Goal: Task Accomplishment & Management: Manage account settings

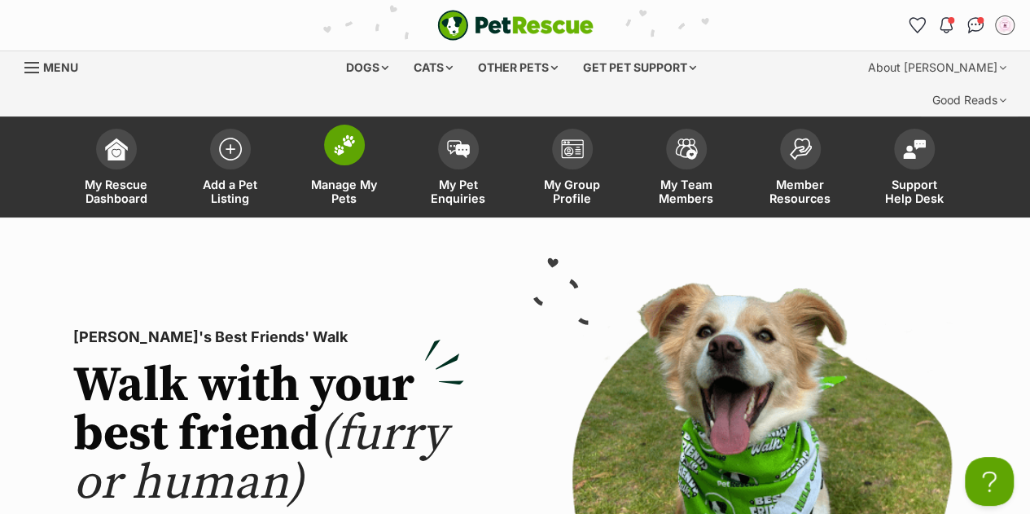
click at [327, 125] on link "Manage My Pets" at bounding box center [344, 169] width 114 height 97
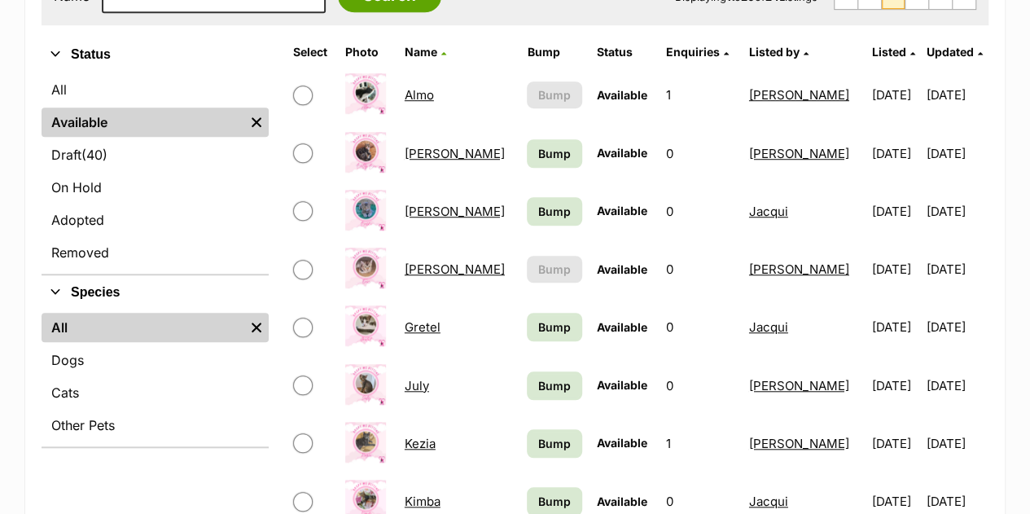
scroll to position [554, 0]
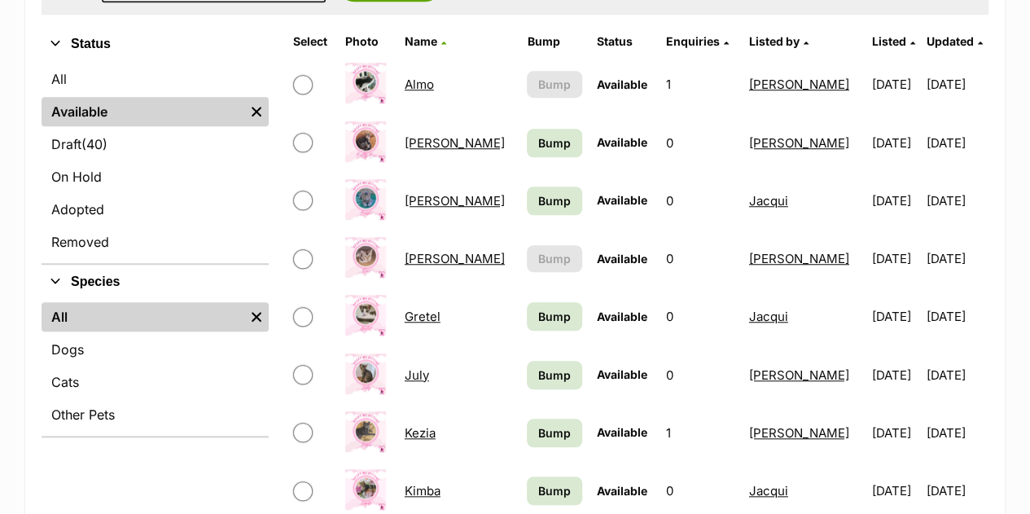
click at [424, 77] on link "Almo" at bounding box center [419, 84] width 29 height 15
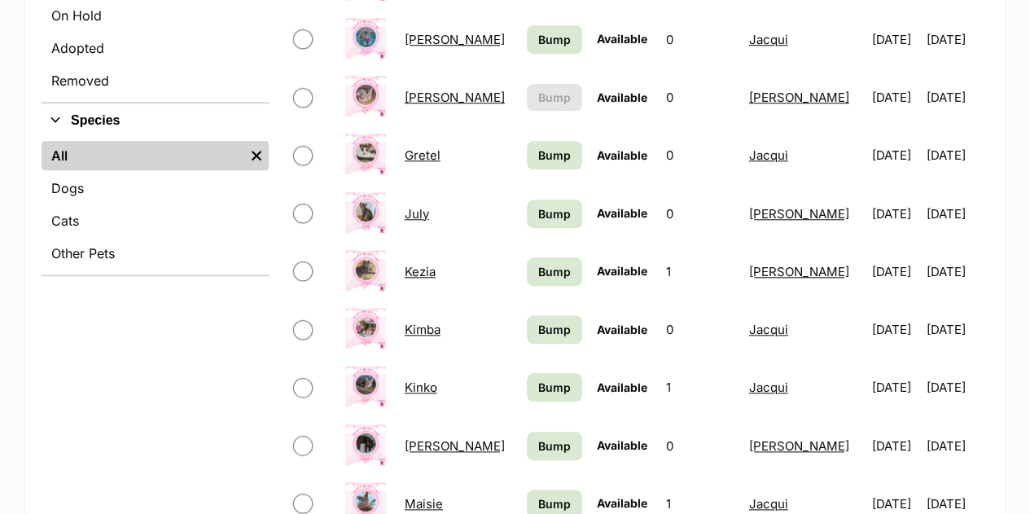
scroll to position [717, 0]
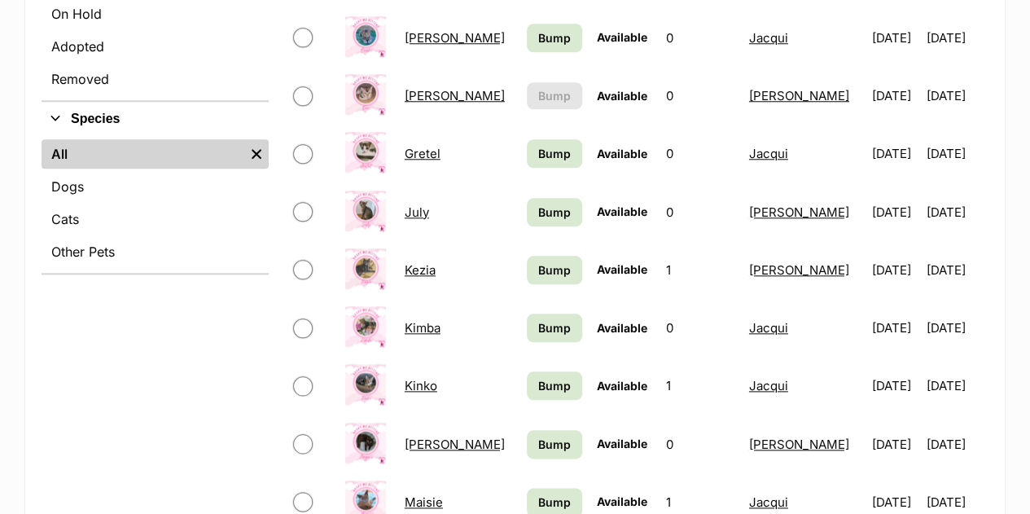
click at [447, 436] on link "[PERSON_NAME]" at bounding box center [455, 443] width 100 height 15
click at [440, 494] on link "Maisie" at bounding box center [424, 501] width 38 height 15
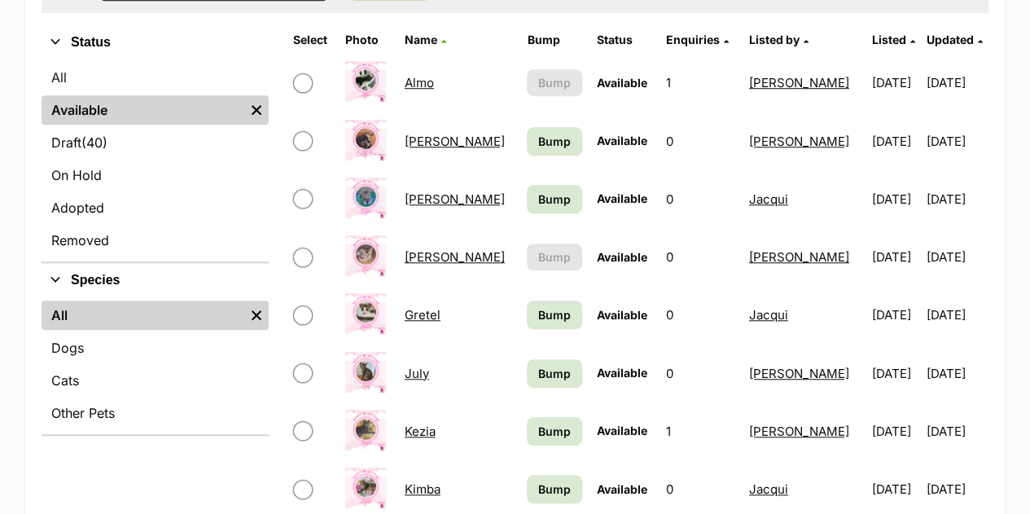
scroll to position [554, 0]
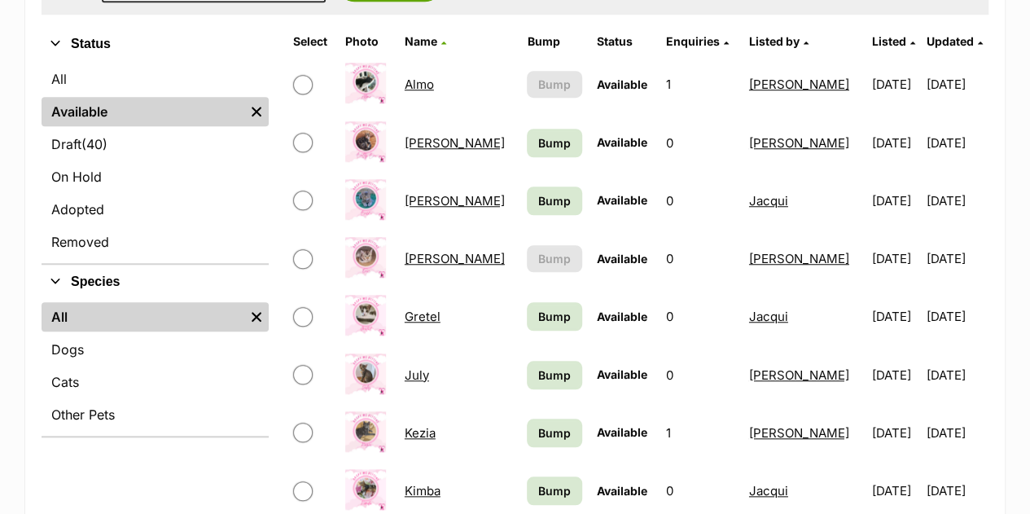
click at [428, 425] on link "Kezia" at bounding box center [420, 432] width 31 height 15
click at [444, 135] on link "Betty Boo" at bounding box center [455, 142] width 100 height 15
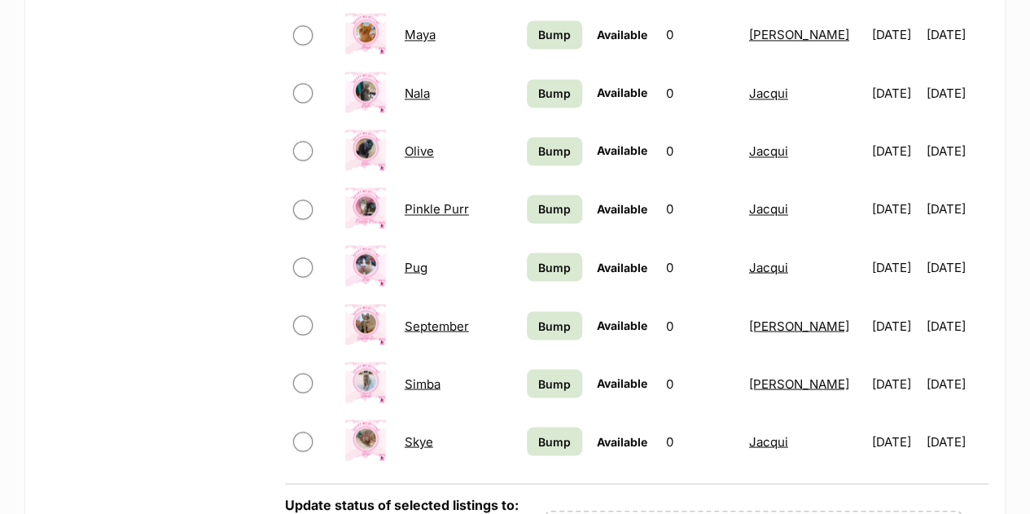
scroll to position [1303, 0]
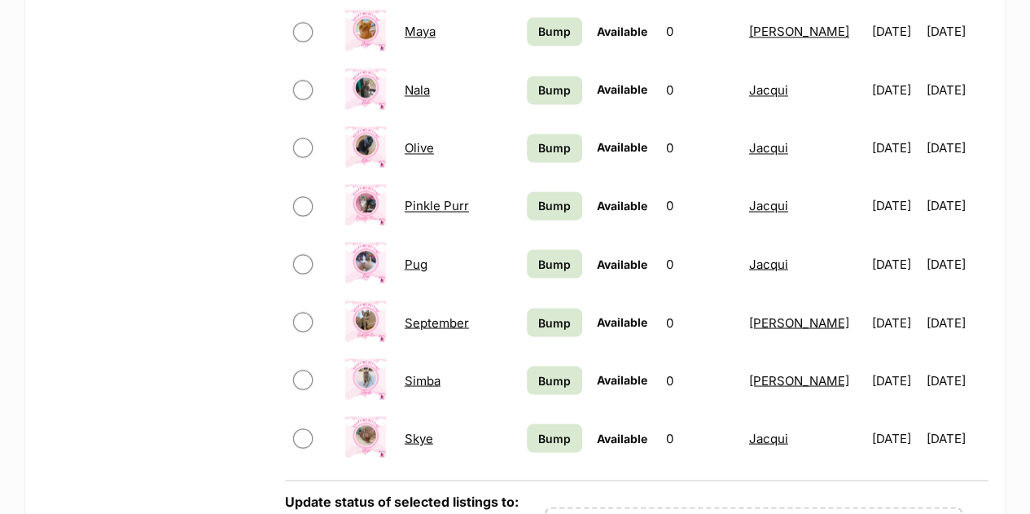
click at [419, 256] on link "Pug" at bounding box center [416, 263] width 23 height 15
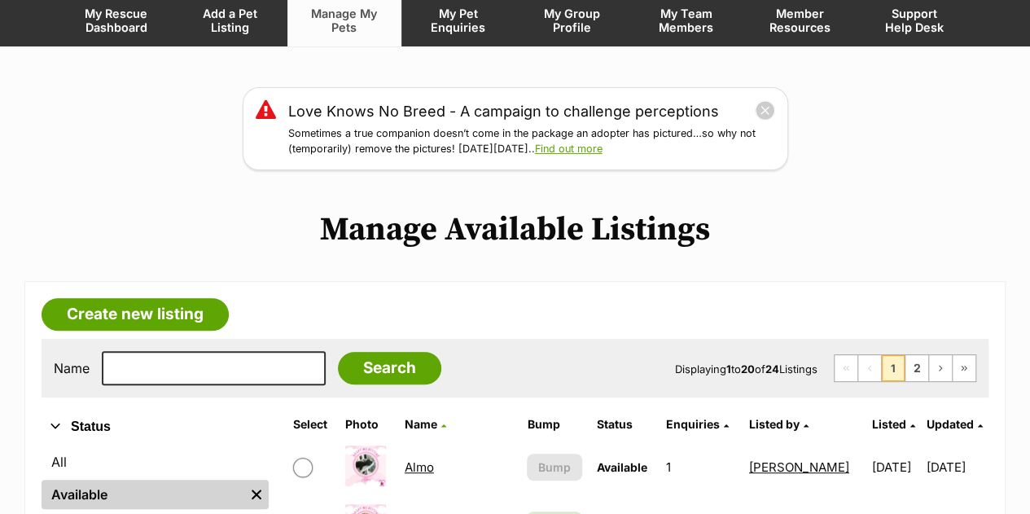
scroll to position [195, 0]
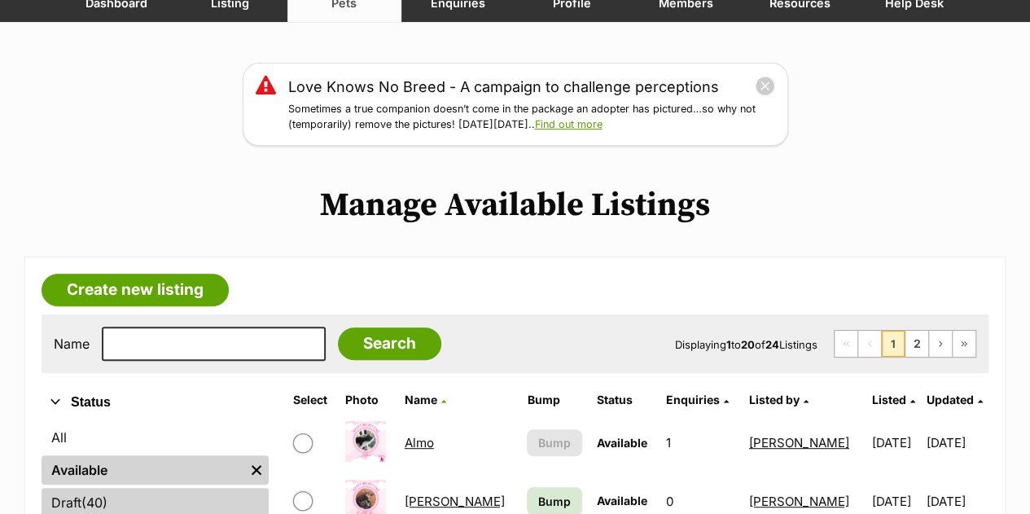
click at [127, 488] on link "Draft (40) Items" at bounding box center [155, 502] width 227 height 29
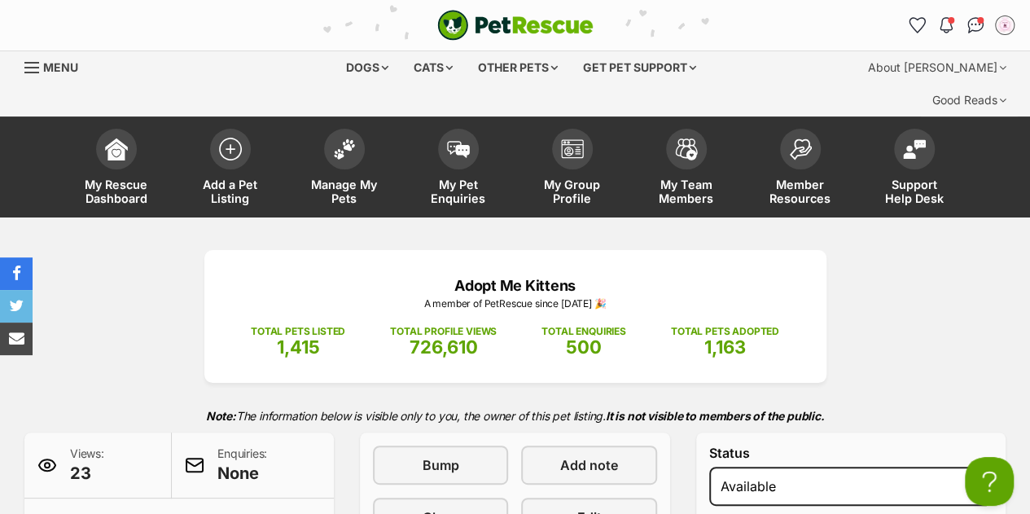
click at [866, 217] on div "Adopt Me Kittens A member of PetRescue since 2015 🎉 TOTAL PETS LISTED 1,415 TOT…" at bounding box center [515, 442] width 1030 height 451
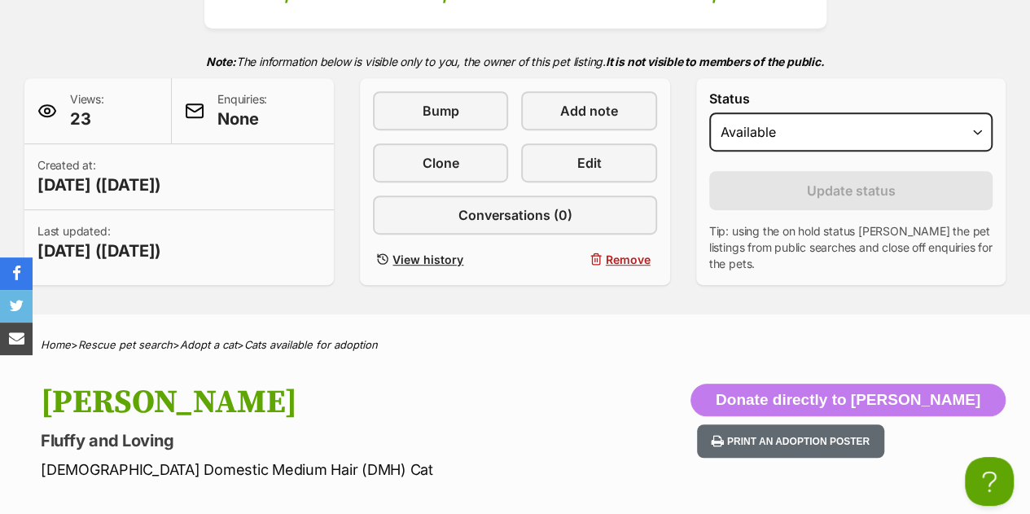
scroll to position [358, 0]
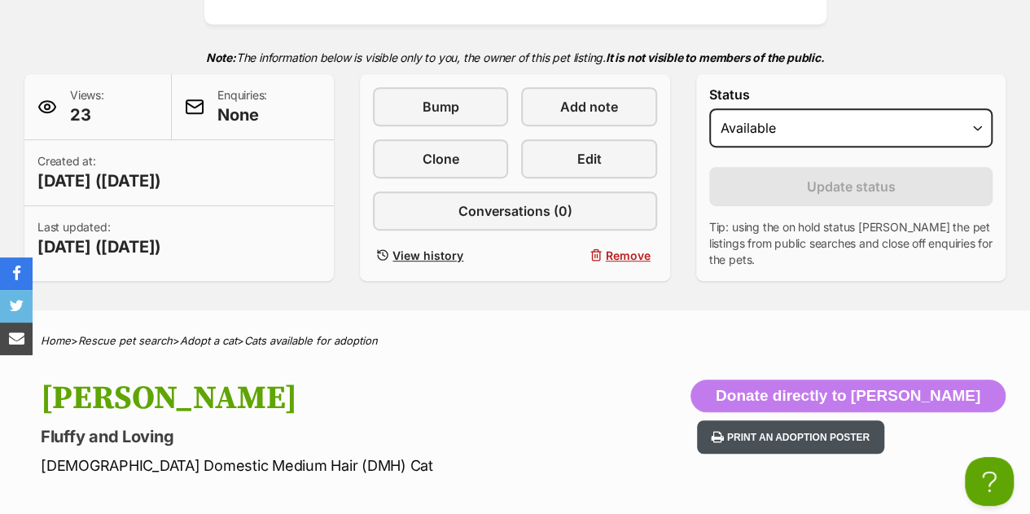
click at [814, 420] on button "Print an adoption poster" at bounding box center [790, 436] width 187 height 33
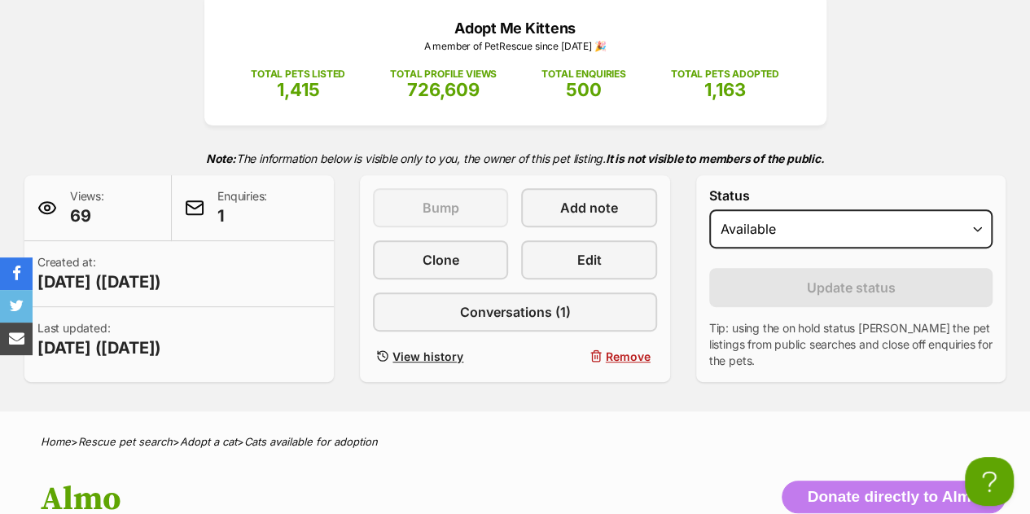
scroll to position [261, 0]
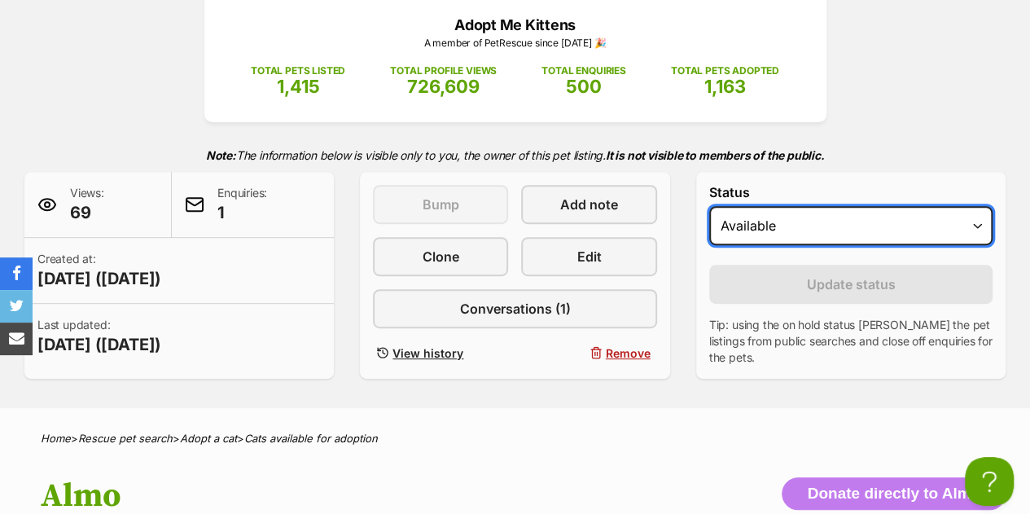
click at [772, 206] on select "Draft - not available as listing has enquires Available On hold Adopted" at bounding box center [850, 225] width 283 height 39
select select "rehomed"
click at [709, 206] on select "Draft - not available as listing has enquires Available On hold Adopted" at bounding box center [850, 225] width 283 height 39
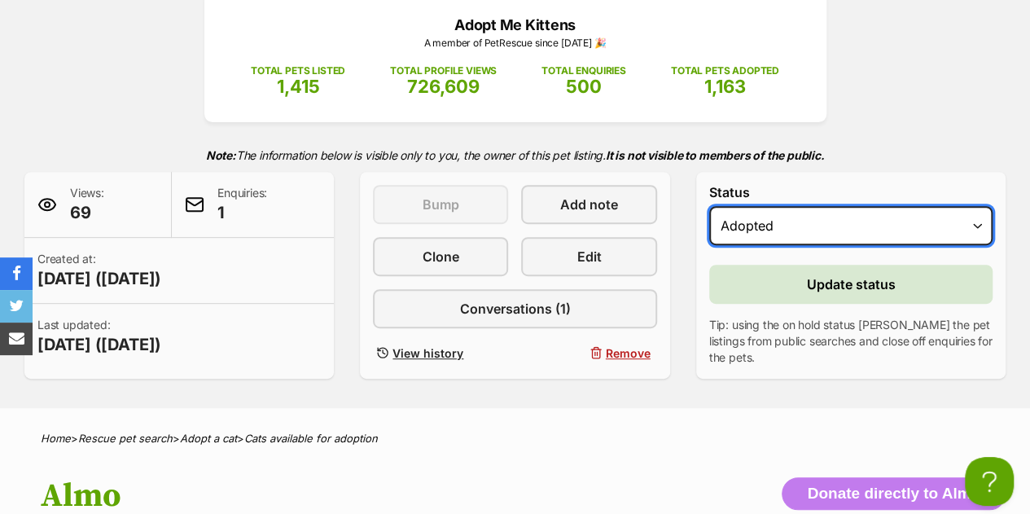
scroll to position [0, 0]
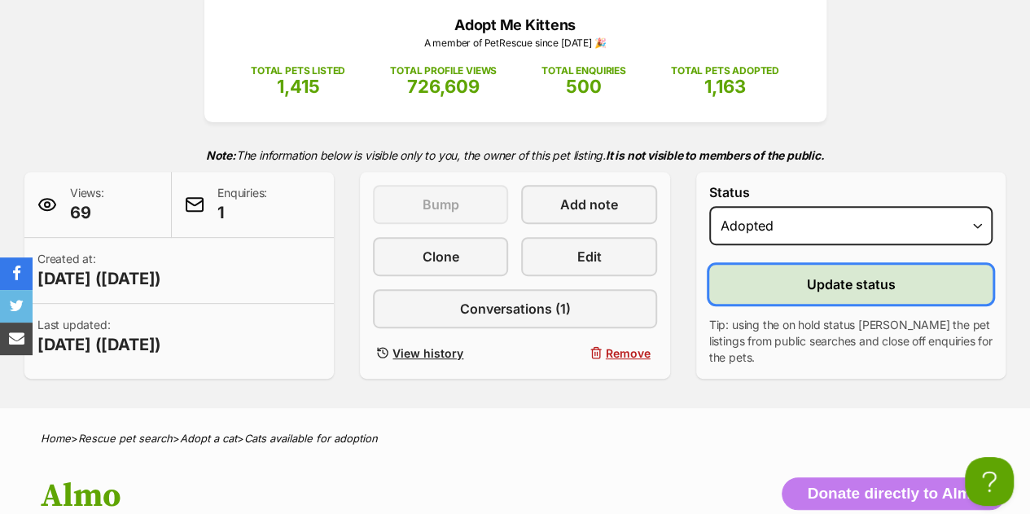
click at [814, 274] on span "Update status" at bounding box center [850, 284] width 89 height 20
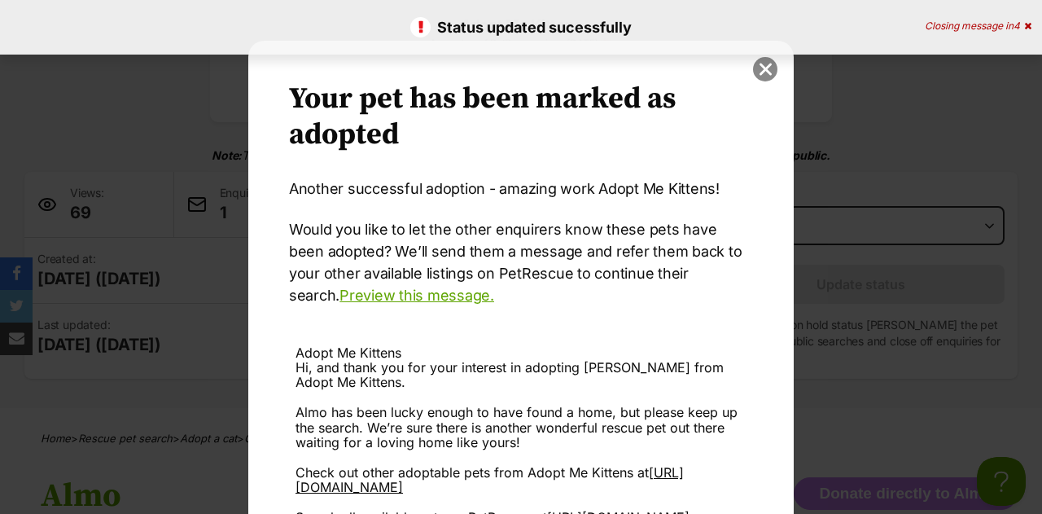
click at [757, 67] on button "close" at bounding box center [765, 69] width 24 height 24
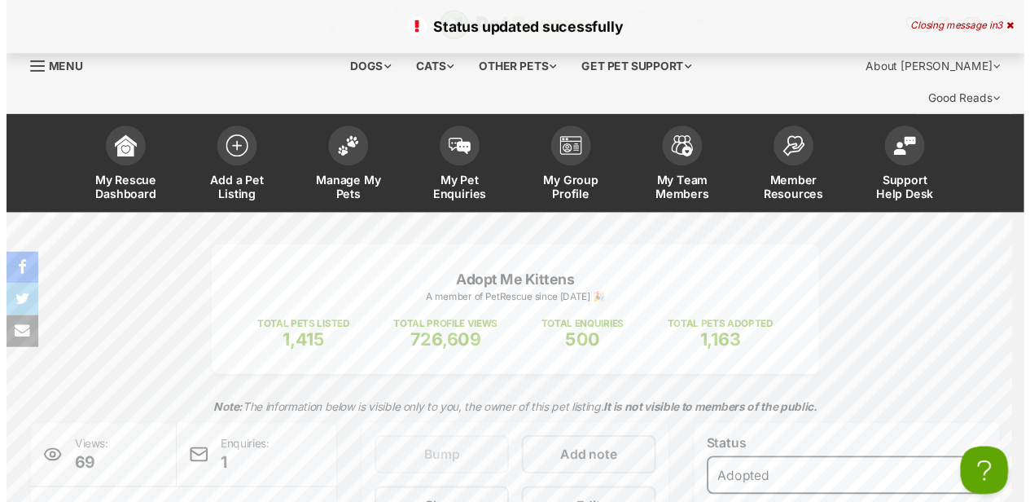
scroll to position [261, 0]
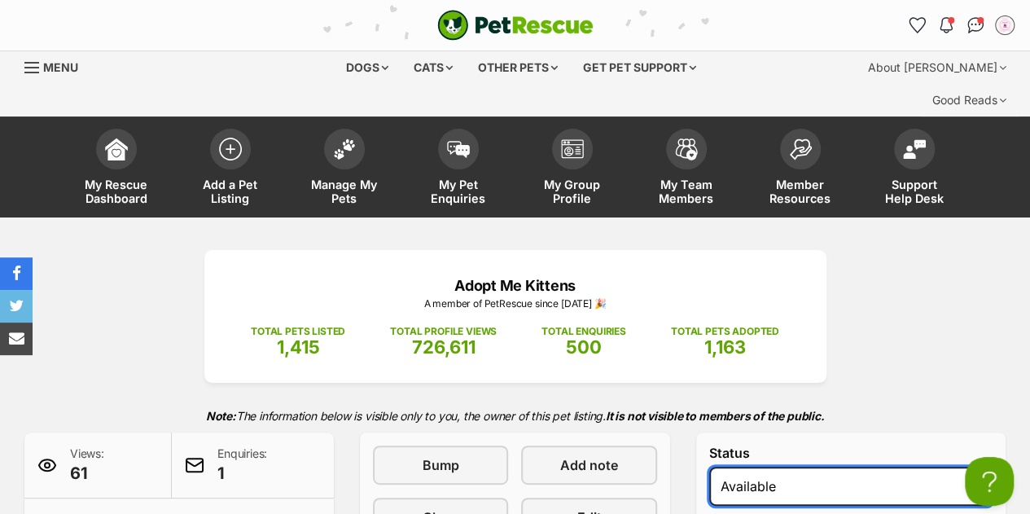
click at [851, 467] on select "Draft - not available as listing has enquires Available On hold Adopted" at bounding box center [850, 486] width 283 height 39
select select "rehomed"
click at [709, 467] on select "Draft - not available as listing has enquires Available On hold Adopted" at bounding box center [850, 486] width 283 height 39
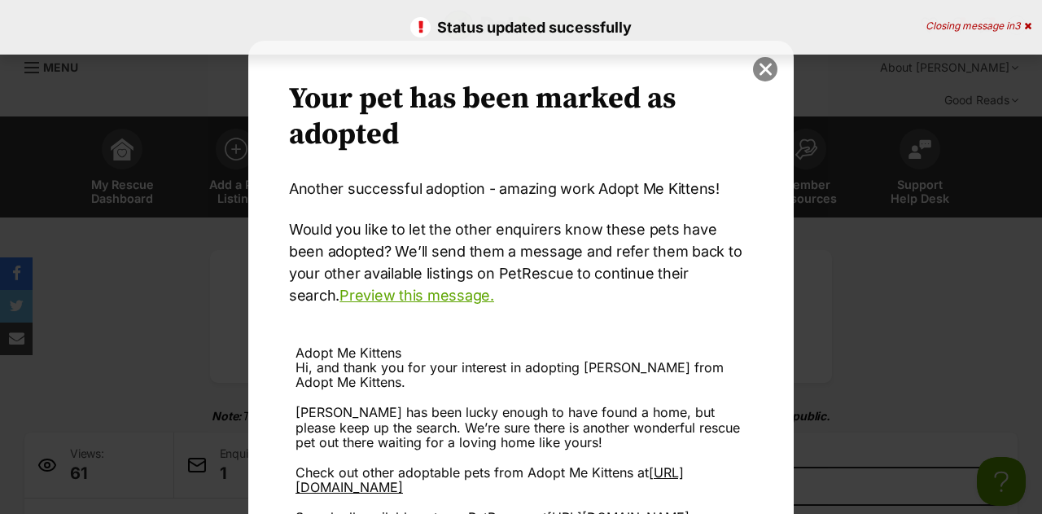
click at [754, 71] on button "close" at bounding box center [765, 69] width 24 height 24
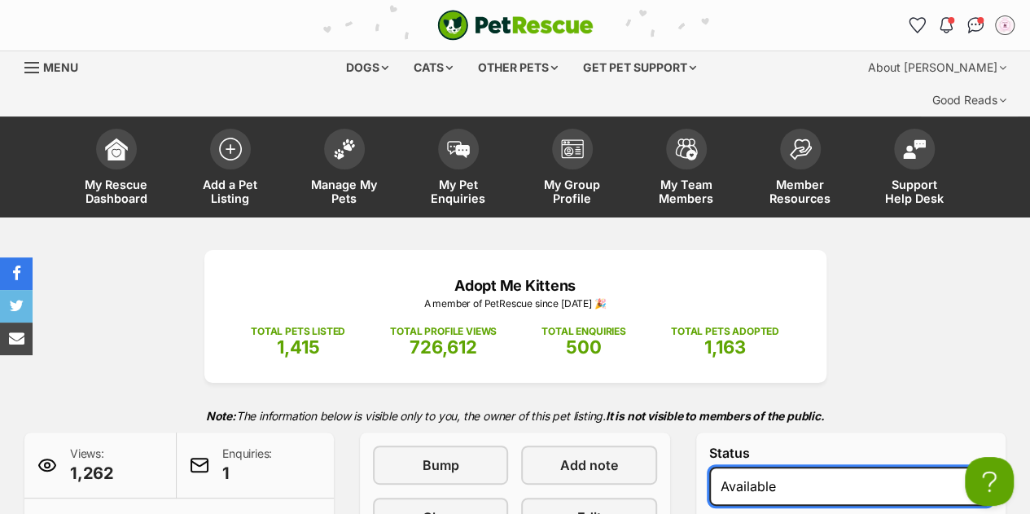
click at [838, 467] on select "Draft - not available as listing has enquires Available On hold Adopted" at bounding box center [850, 486] width 283 height 39
select select "rehomed"
click at [709, 467] on select "Draft - not available as listing has enquires Available On hold Adopted" at bounding box center [850, 486] width 283 height 39
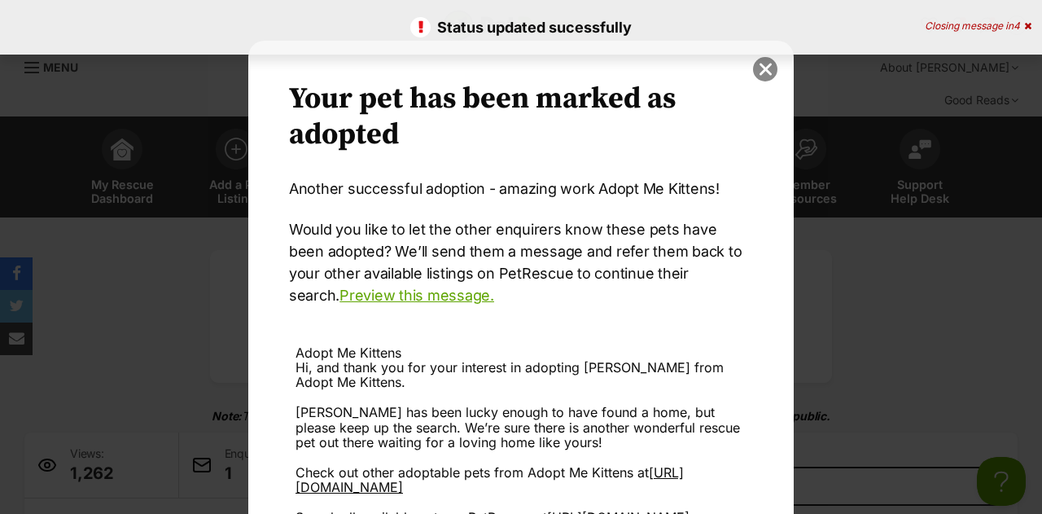
click at [756, 68] on button "close" at bounding box center [765, 69] width 24 height 24
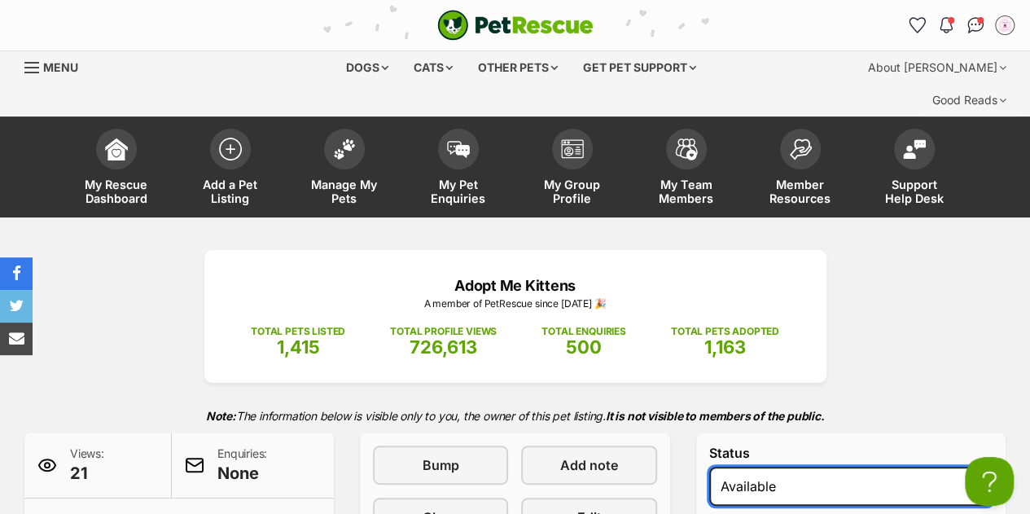
click at [773, 467] on select "Draft Available On hold Adopted" at bounding box center [850, 486] width 283 height 39
select select "rehomed"
click at [709, 467] on select "Draft Available On hold Adopted" at bounding box center [850, 486] width 283 height 39
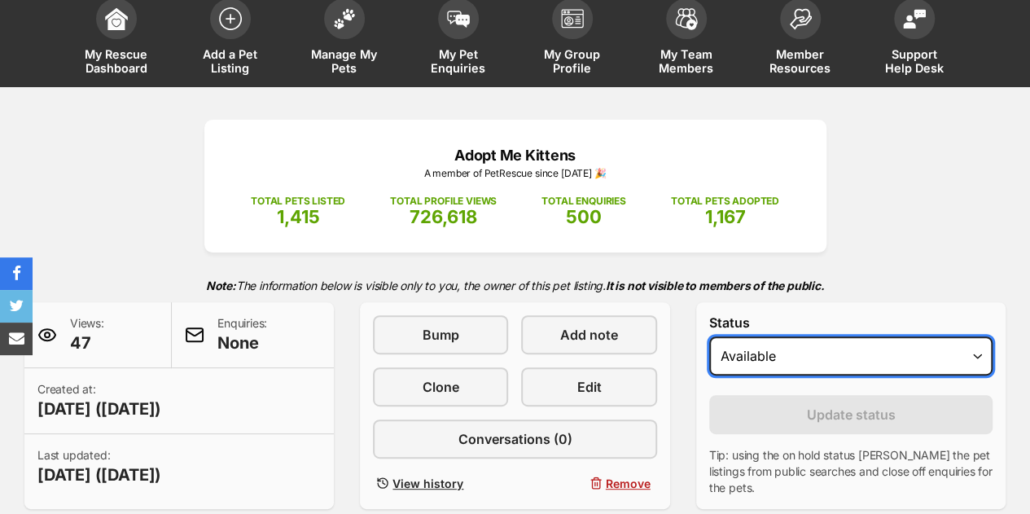
click at [806, 336] on select "Draft Available On hold Adopted" at bounding box center [850, 355] width 283 height 39
select select "rehomed"
click at [709, 336] on select "Draft Available On hold Adopted" at bounding box center [850, 355] width 283 height 39
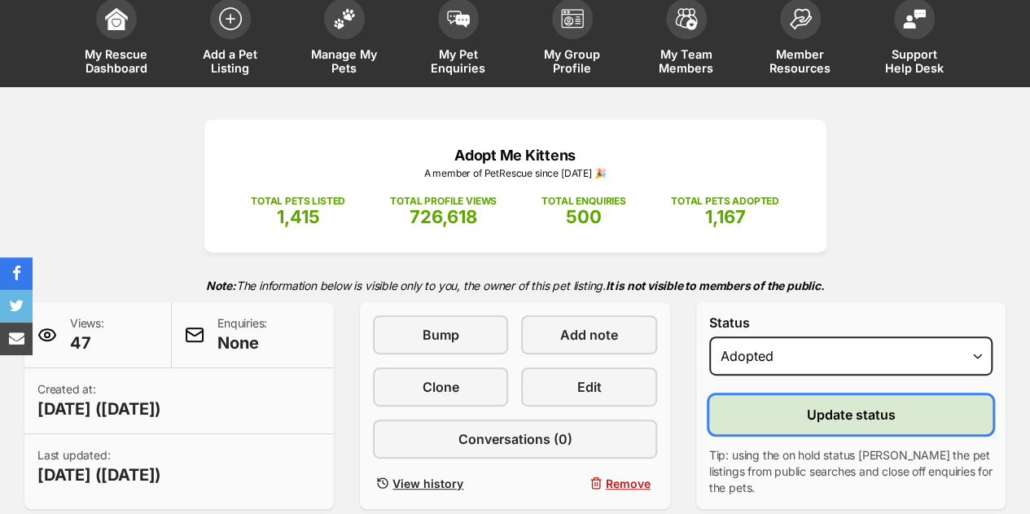
click at [850, 405] on span "Update status" at bounding box center [850, 415] width 89 height 20
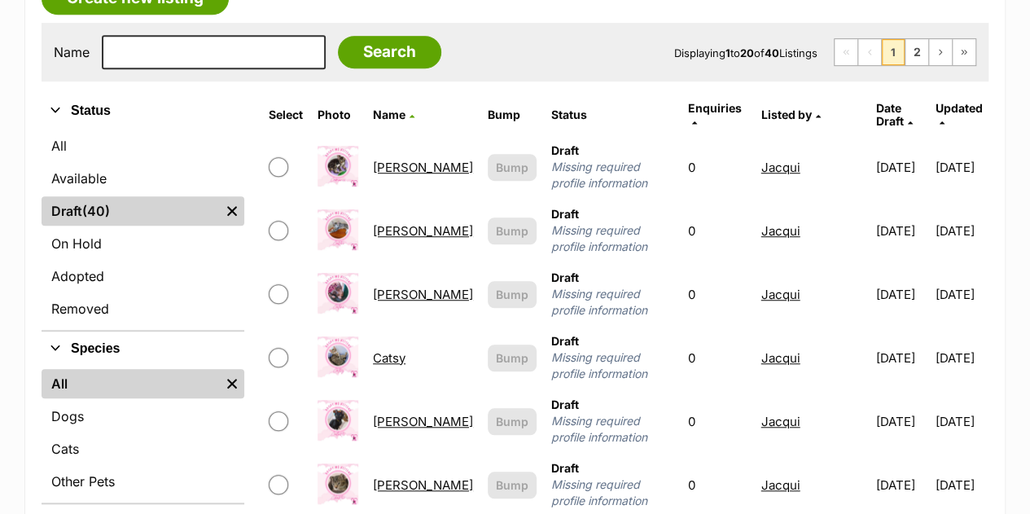
scroll to position [489, 0]
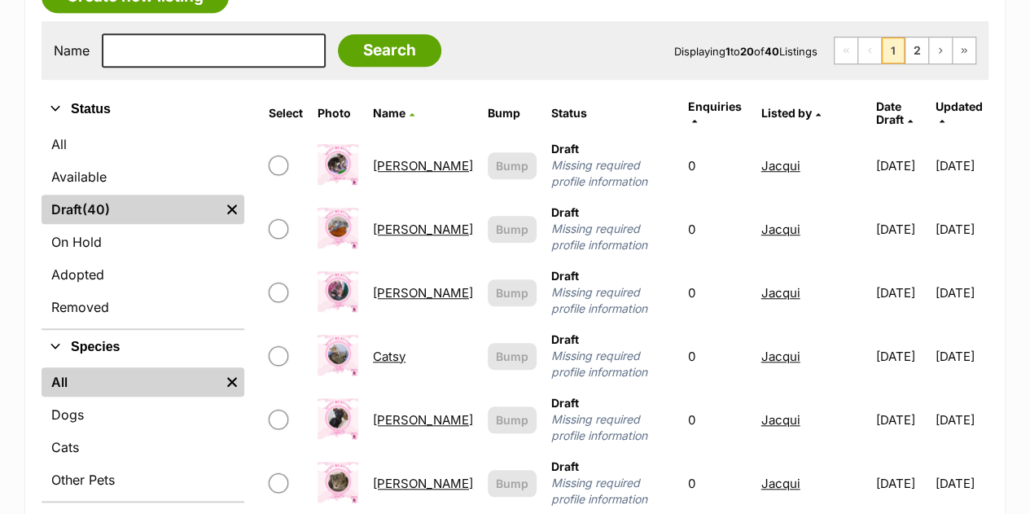
click at [288, 156] on input "checkbox" at bounding box center [279, 166] width 20 height 20
checkbox input "true"
click at [288, 219] on input "checkbox" at bounding box center [279, 229] width 20 height 20
checkbox input "true"
click at [288, 283] on input "checkbox" at bounding box center [279, 293] width 20 height 20
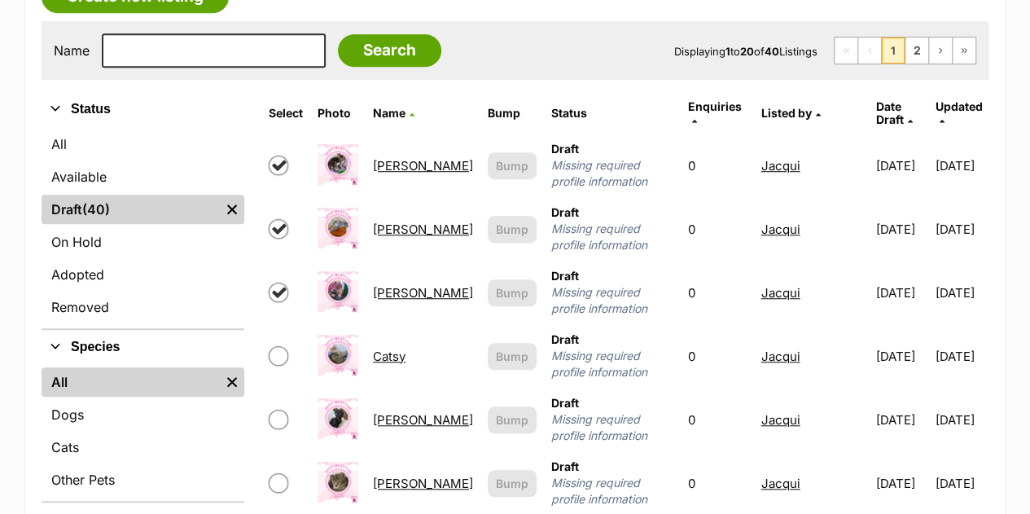
checkbox input "true"
click at [288, 346] on input "checkbox" at bounding box center [279, 356] width 20 height 20
checkbox input "true"
click at [288, 410] on input "checkbox" at bounding box center [279, 420] width 20 height 20
checkbox input "true"
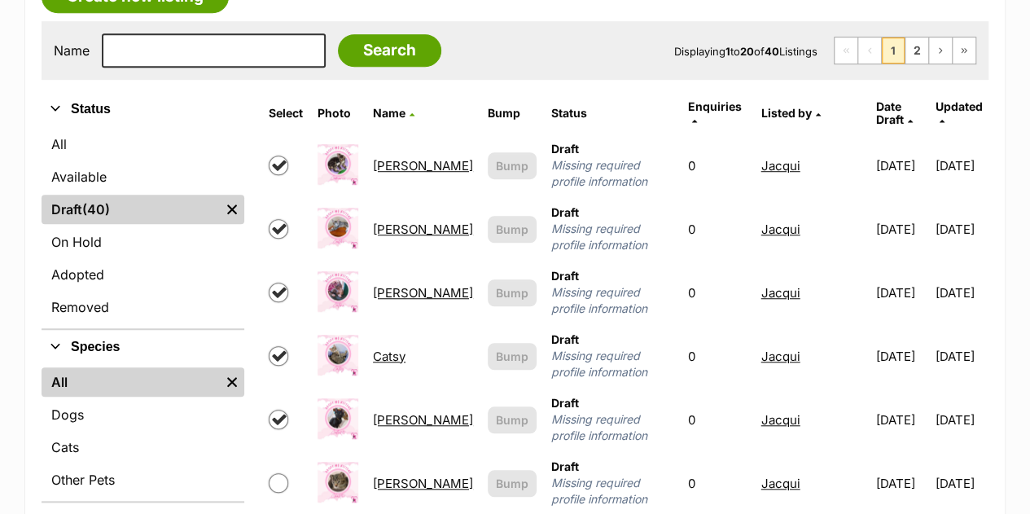
click at [288, 473] on input "checkbox" at bounding box center [279, 483] width 20 height 20
checkbox input "true"
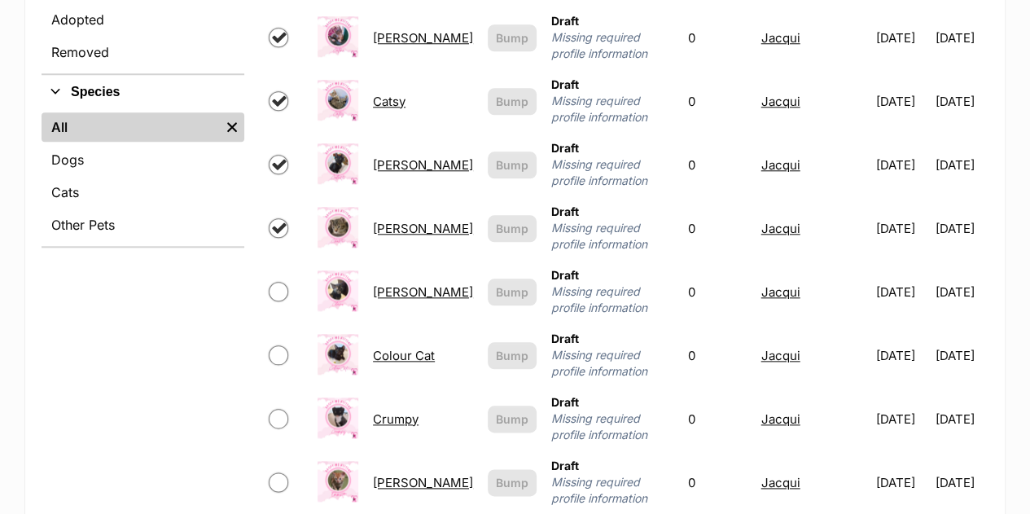
scroll to position [750, 0]
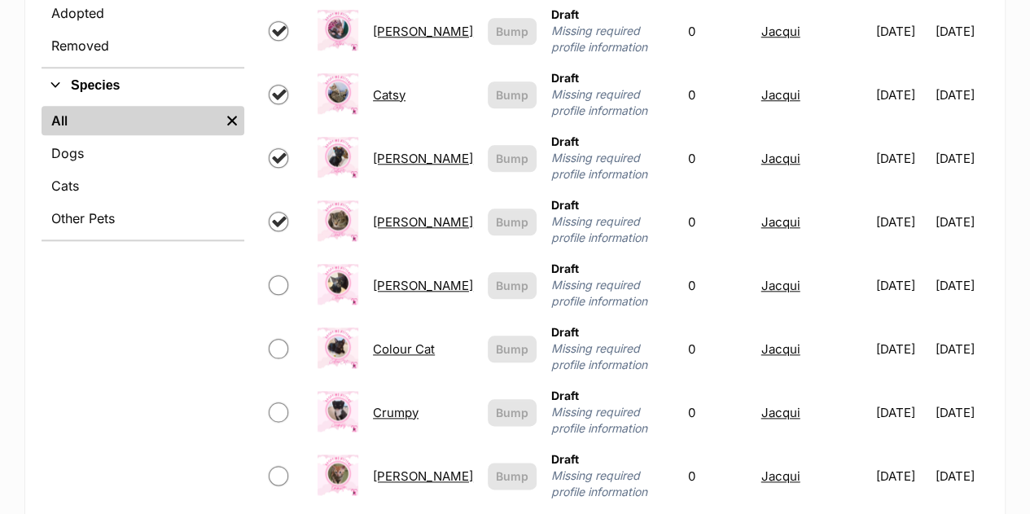
click at [286, 275] on input "checkbox" at bounding box center [279, 285] width 20 height 20
checkbox input "true"
click at [285, 318] on td at bounding box center [285, 349] width 47 height 62
click at [287, 402] on input "checkbox" at bounding box center [279, 412] width 20 height 20
checkbox input "true"
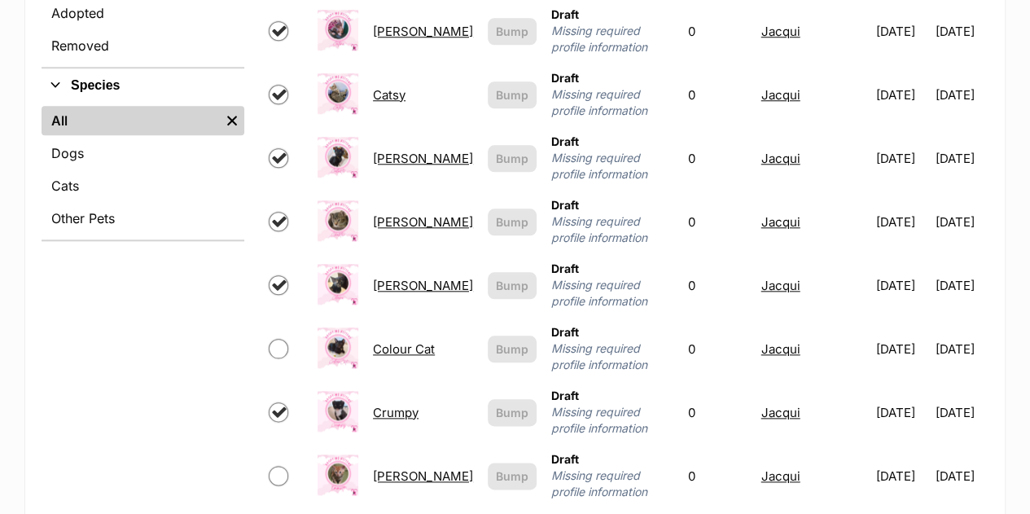
click at [287, 339] on input "checkbox" at bounding box center [279, 349] width 20 height 20
checkbox input "true"
click at [288, 466] on input "checkbox" at bounding box center [279, 476] width 20 height 20
checkbox input "true"
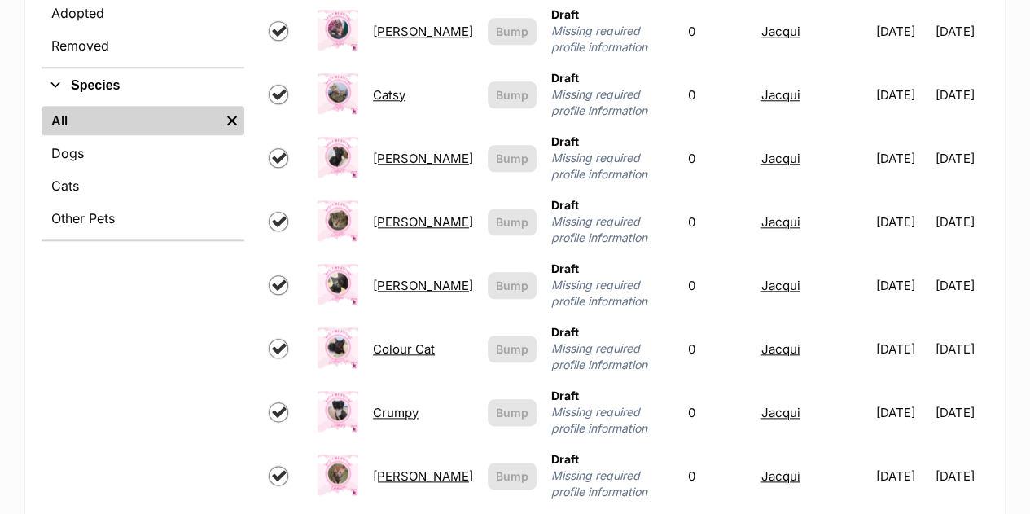
checkbox input "true"
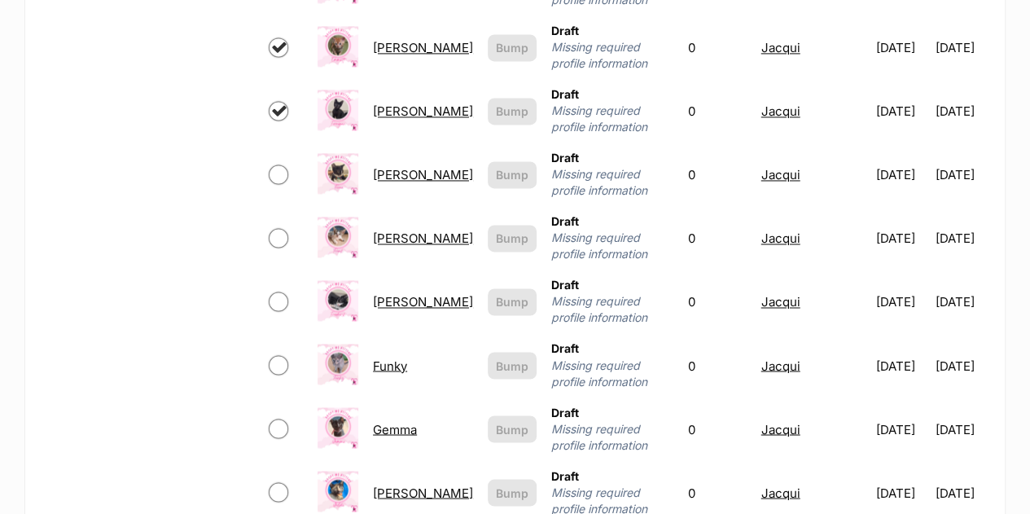
scroll to position [1202, 0]
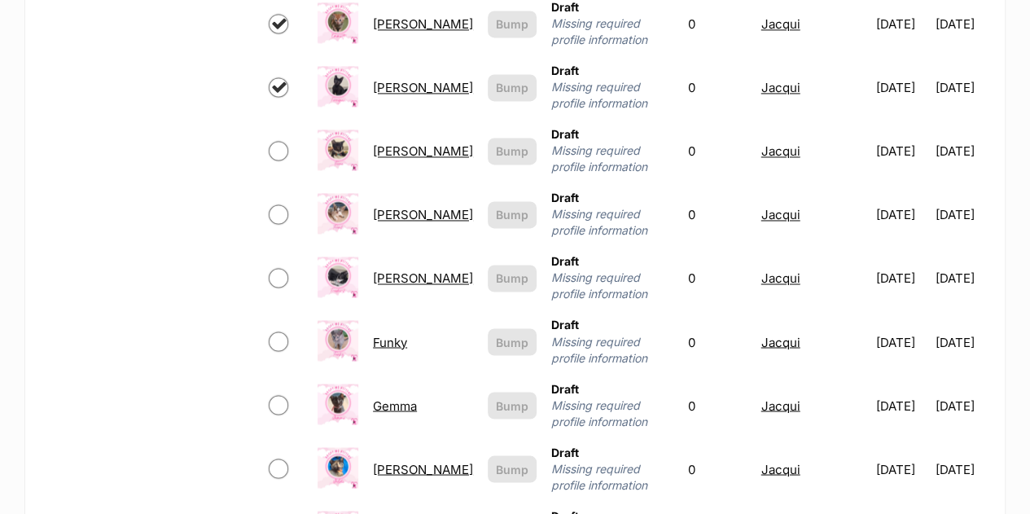
click at [287, 141] on input "checkbox" at bounding box center [279, 151] width 20 height 20
checkbox input "true"
click at [285, 204] on input "checkbox" at bounding box center [279, 214] width 20 height 20
checkbox input "true"
click at [288, 268] on input "checkbox" at bounding box center [279, 278] width 20 height 20
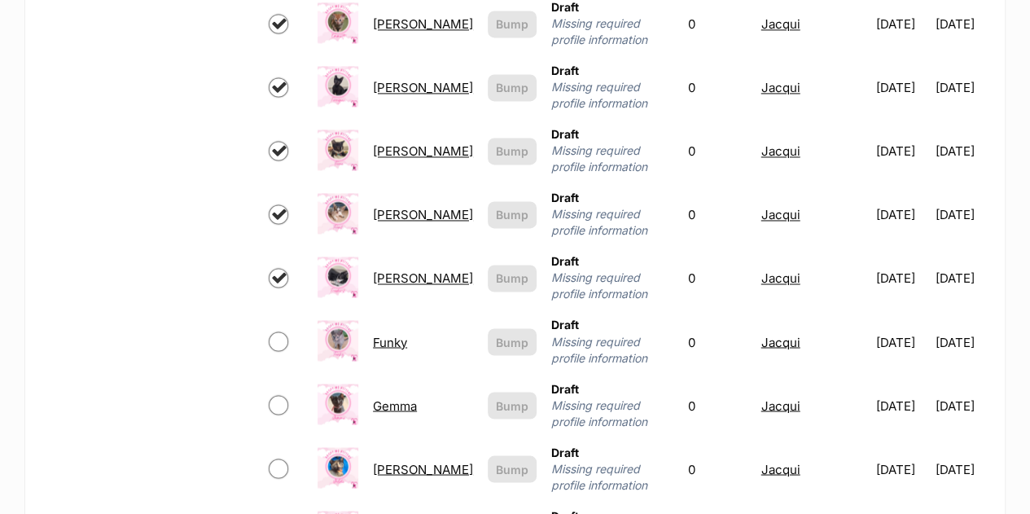
checkbox input "true"
click at [288, 331] on input "checkbox" at bounding box center [279, 341] width 20 height 20
checkbox input "true"
click at [287, 395] on input "checkbox" at bounding box center [279, 405] width 20 height 20
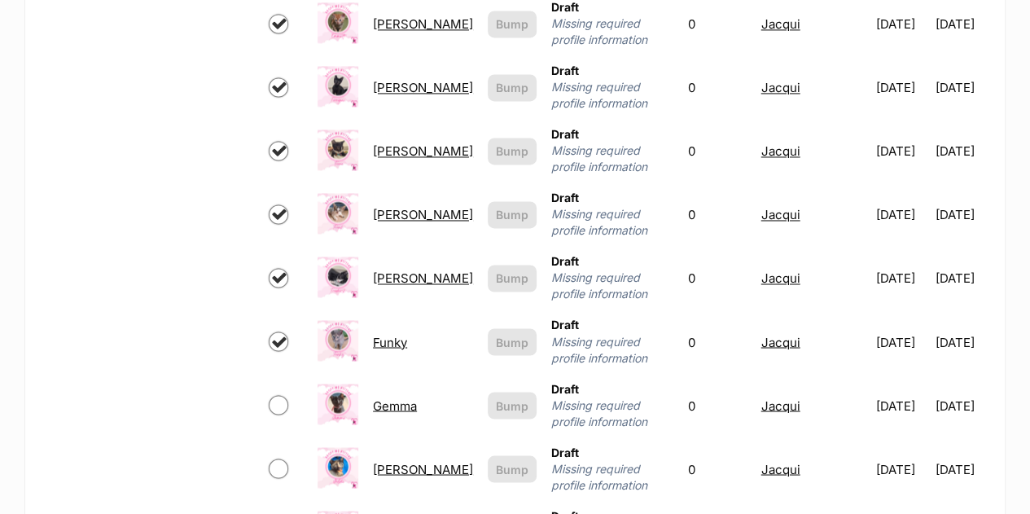
click at [283, 395] on input "checkbox" at bounding box center [279, 405] width 20 height 20
checkbox input "true"
click at [285, 458] on input "checkbox" at bounding box center [279, 468] width 20 height 20
checkbox input "true"
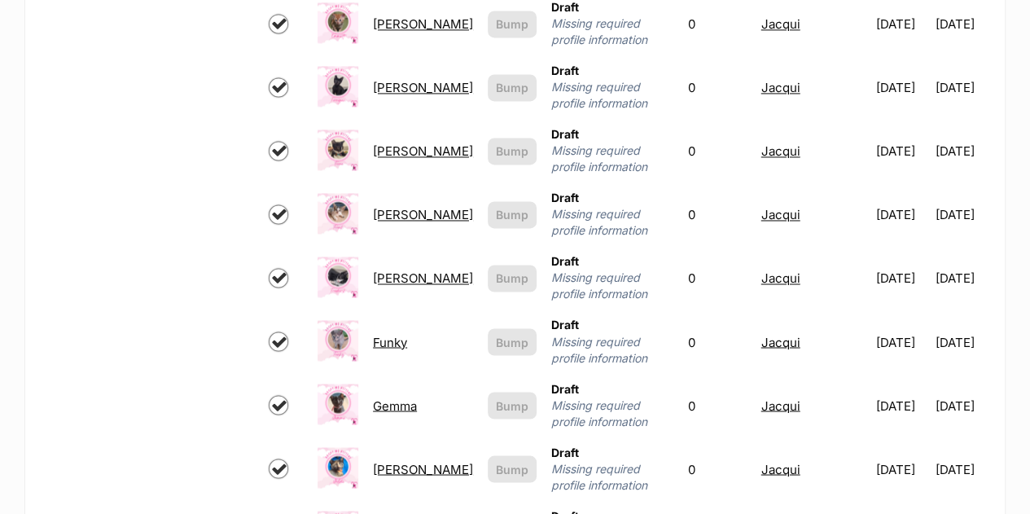
checkbox input "true"
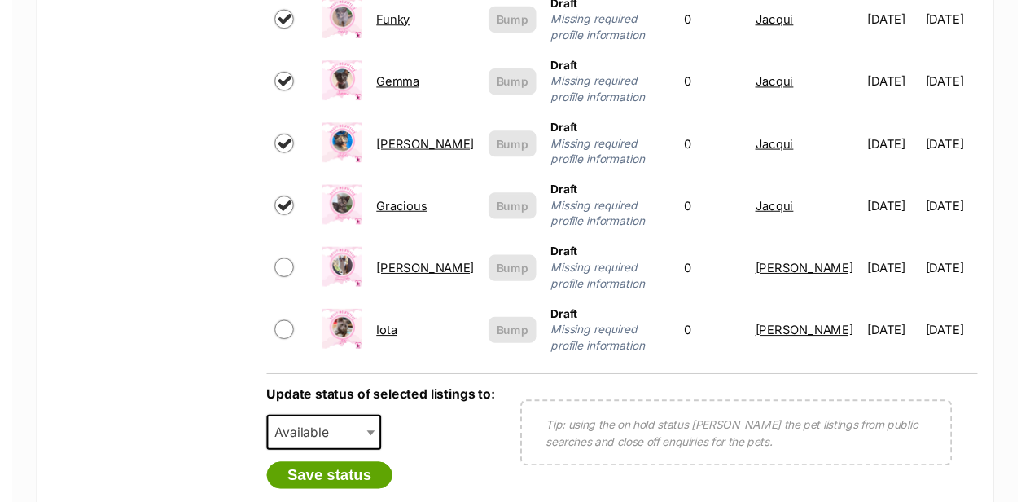
scroll to position [1524, 0]
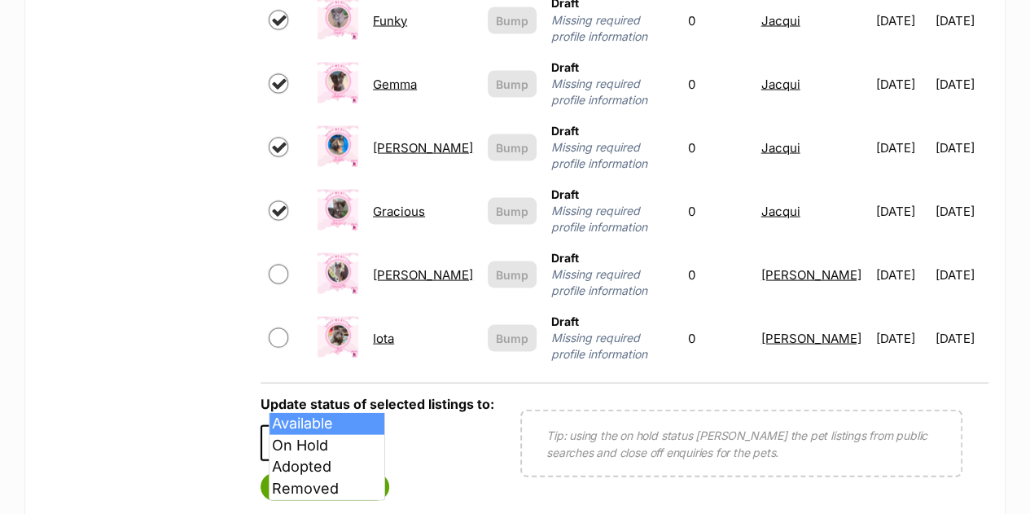
click at [328, 431] on span "Available" at bounding box center [301, 442] width 78 height 23
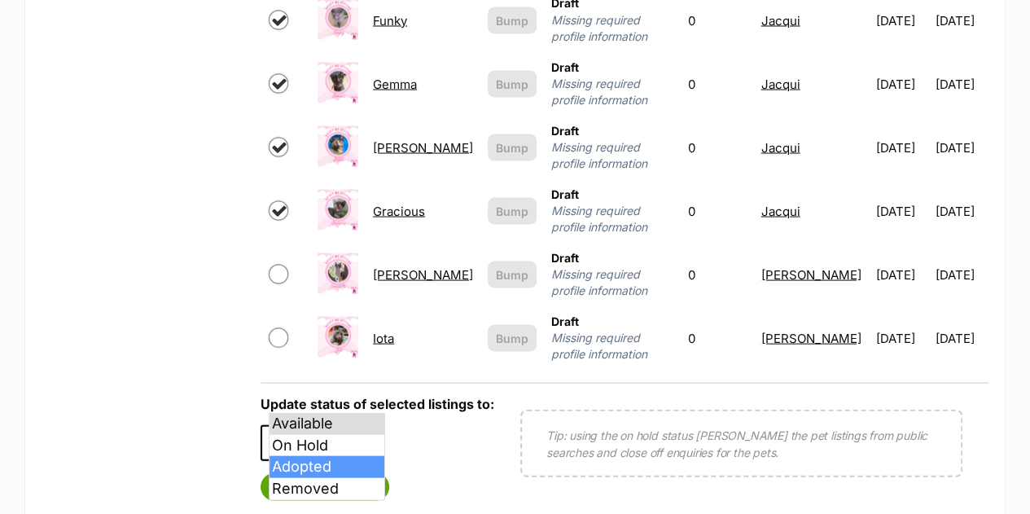
select select "rehomed"
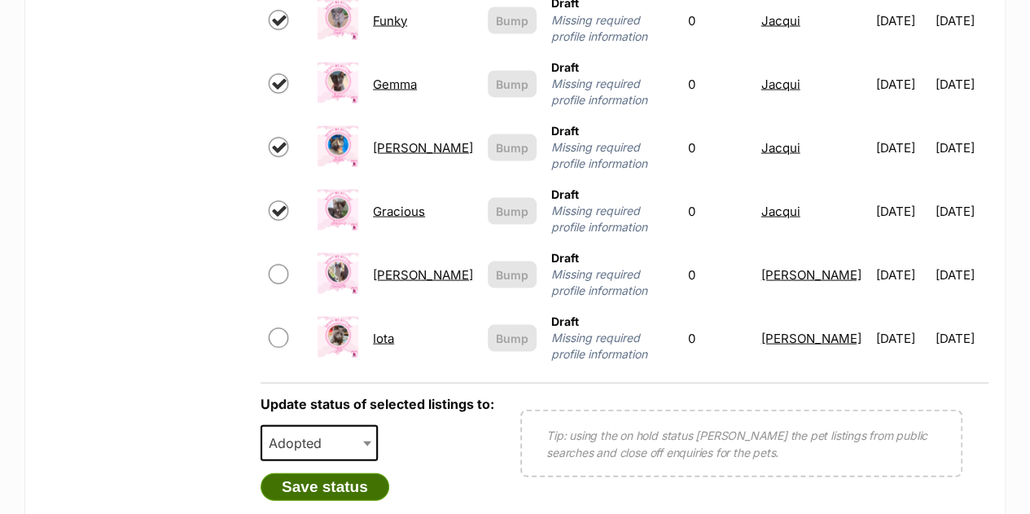
click at [349, 472] on button "Save status" at bounding box center [325, 486] width 129 height 28
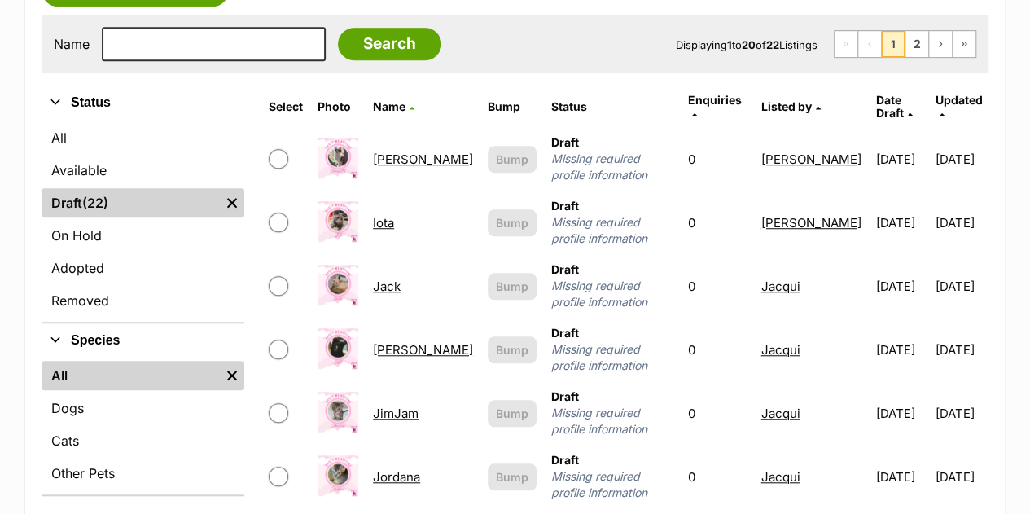
scroll to position [525, 0]
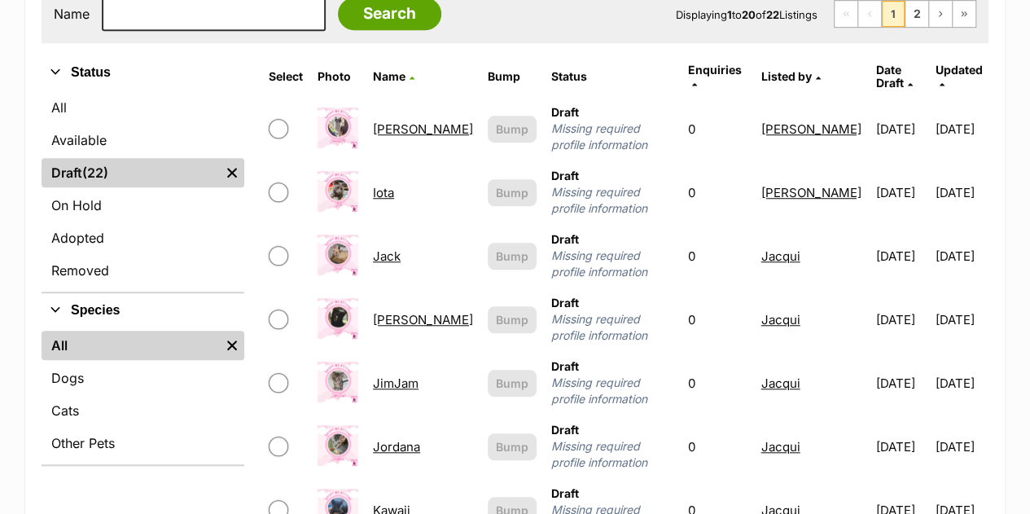
click at [274, 246] on input "checkbox" at bounding box center [279, 256] width 20 height 20
checkbox input "true"
click at [281, 309] on input "checkbox" at bounding box center [279, 319] width 20 height 20
checkbox input "true"
click at [278, 373] on input "checkbox" at bounding box center [279, 383] width 20 height 20
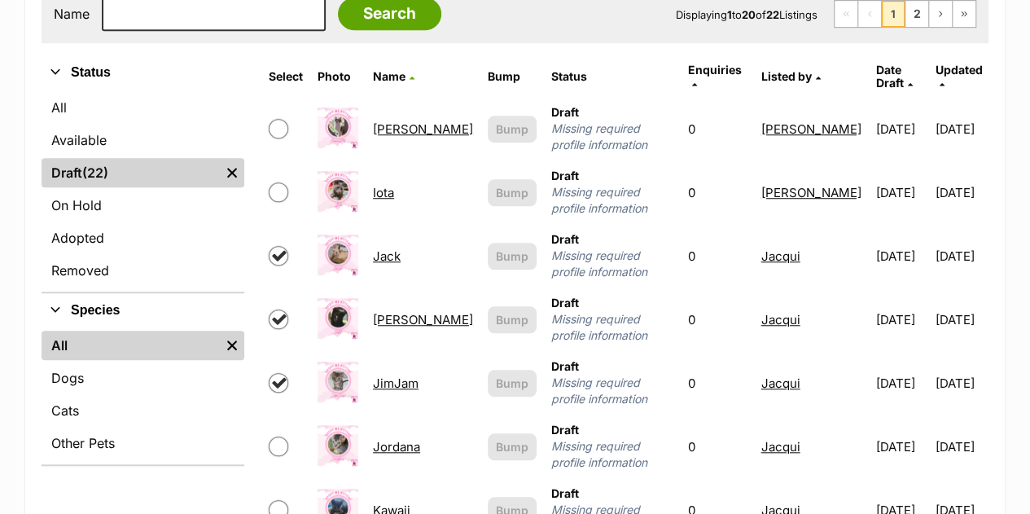
checkbox input "true"
click at [288, 436] on span at bounding box center [286, 446] width 34 height 20
click at [283, 500] on input "checkbox" at bounding box center [279, 510] width 20 height 20
checkbox input "true"
click at [284, 436] on input "checkbox" at bounding box center [279, 446] width 20 height 20
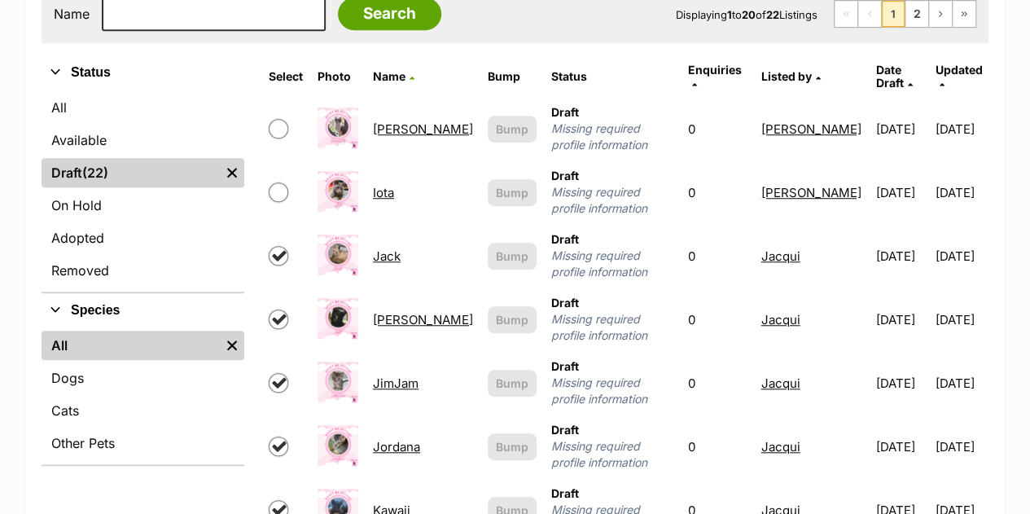
checkbox input "true"
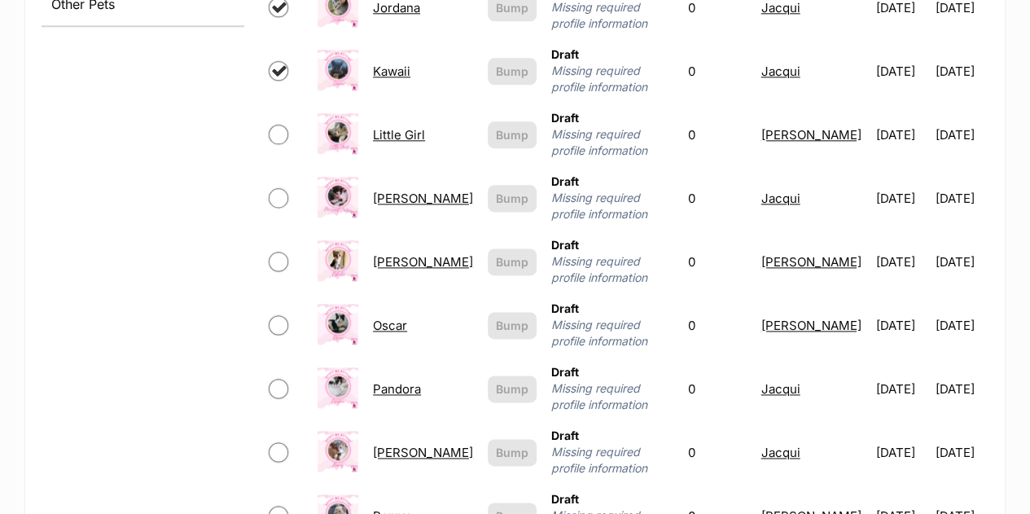
scroll to position [961, 0]
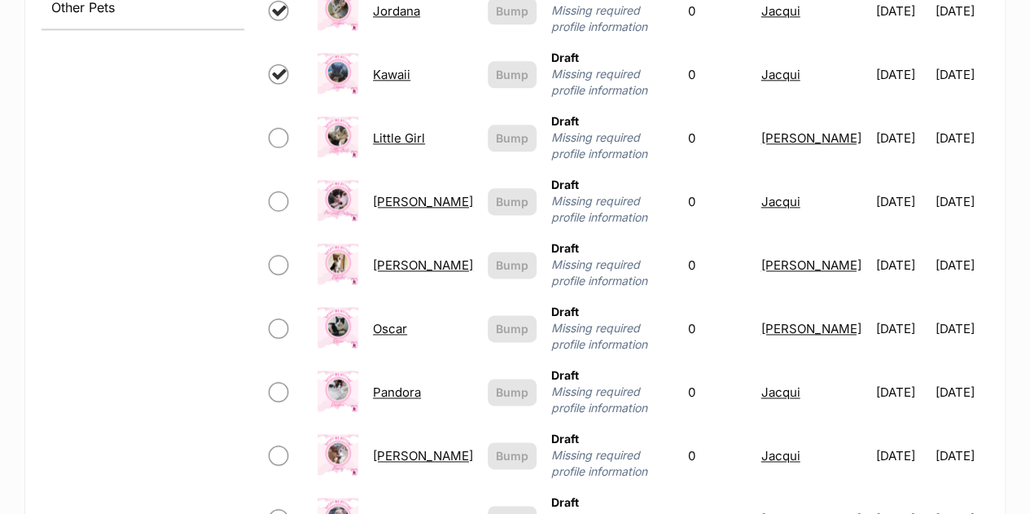
click at [280, 128] on input "checkbox" at bounding box center [279, 138] width 20 height 20
checkbox input "true"
click at [277, 191] on input "checkbox" at bounding box center [279, 201] width 20 height 20
checkbox input "true"
click at [276, 382] on input "checkbox" at bounding box center [279, 392] width 20 height 20
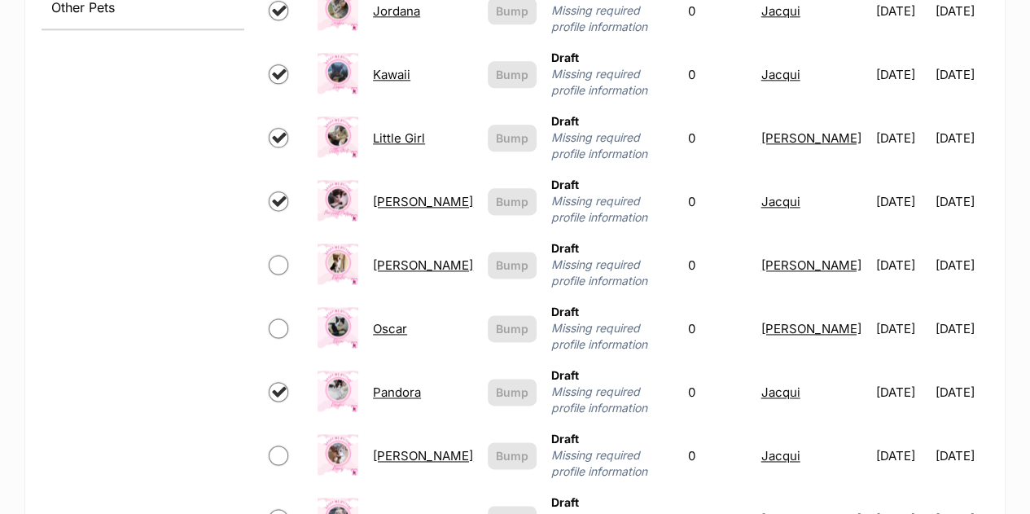
checkbox input "true"
click at [282, 445] on input "checkbox" at bounding box center [279, 455] width 20 height 20
checkbox input "true"
click at [283, 509] on input "checkbox" at bounding box center [279, 519] width 20 height 20
checkbox input "true"
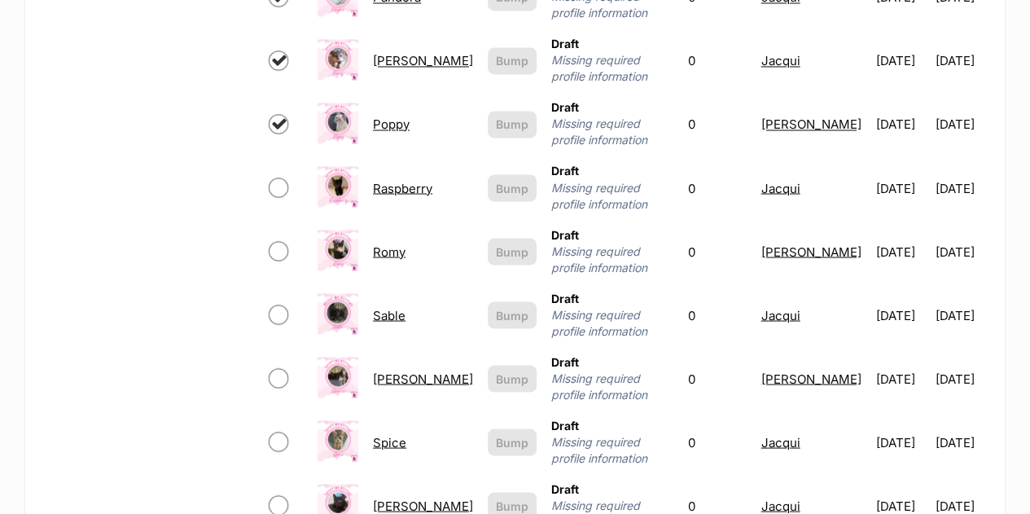
scroll to position [1409, 0]
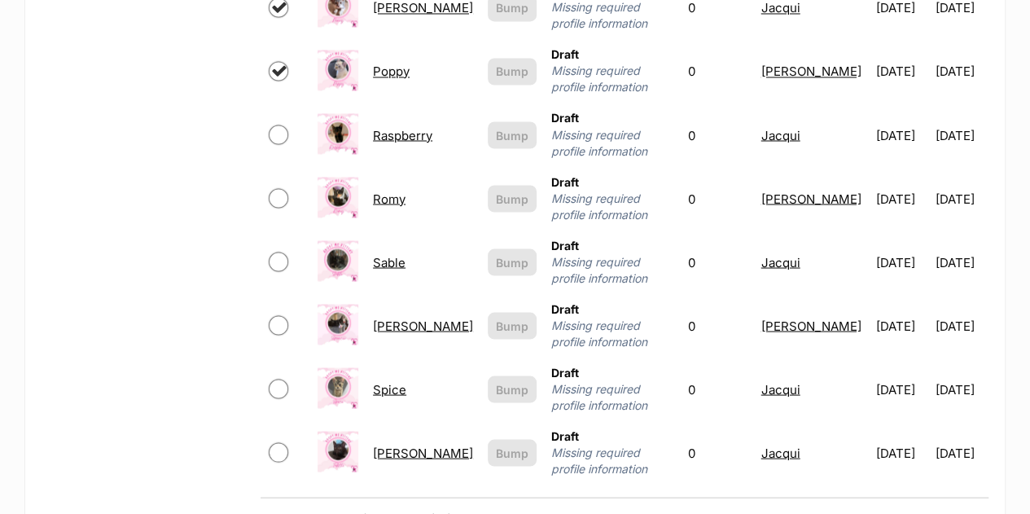
click at [283, 125] on input "checkbox" at bounding box center [279, 135] width 20 height 20
checkbox input "true"
click at [282, 252] on input "checkbox" at bounding box center [279, 262] width 20 height 20
checkbox input "true"
click at [280, 379] on input "checkbox" at bounding box center [279, 389] width 20 height 20
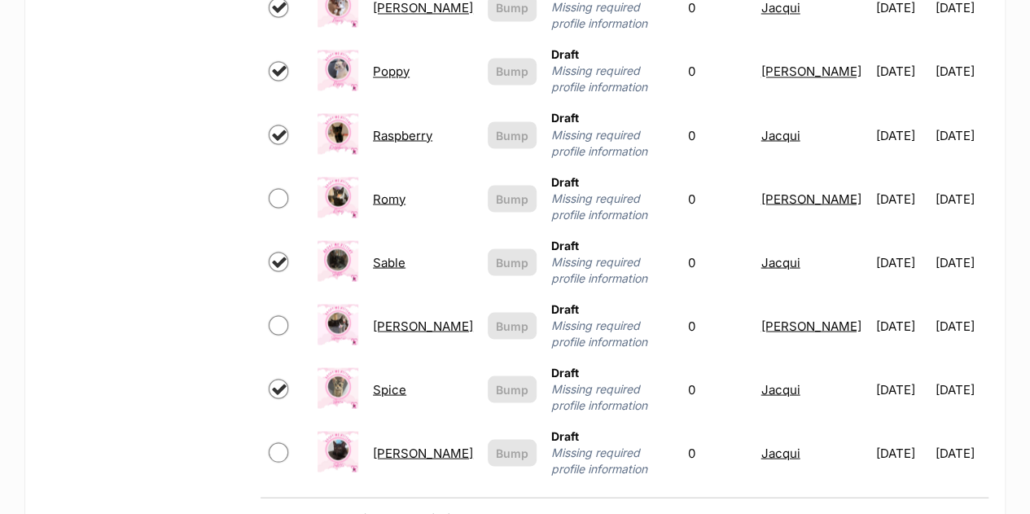
checkbox input "true"
click at [284, 442] on input "checkbox" at bounding box center [279, 452] width 20 height 20
checkbox input "true"
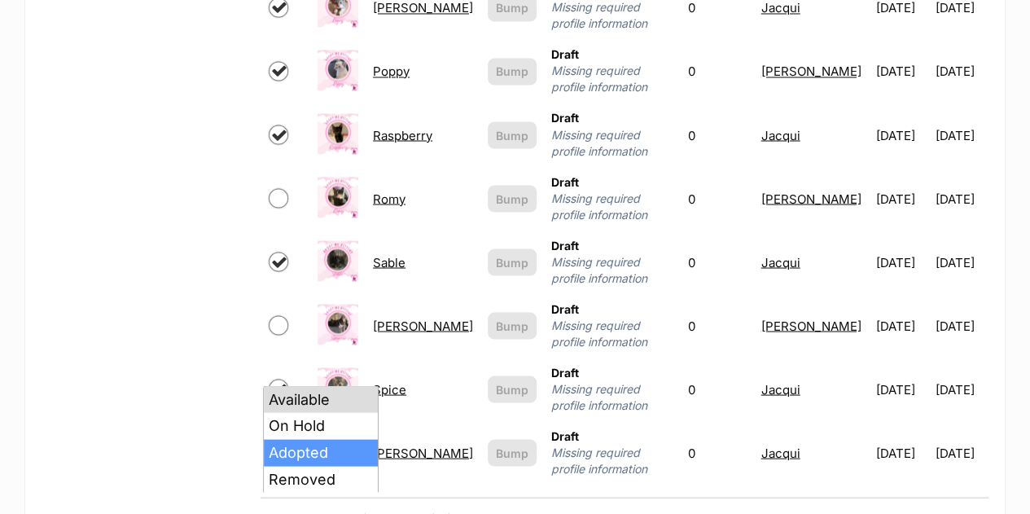
select select "rehomed"
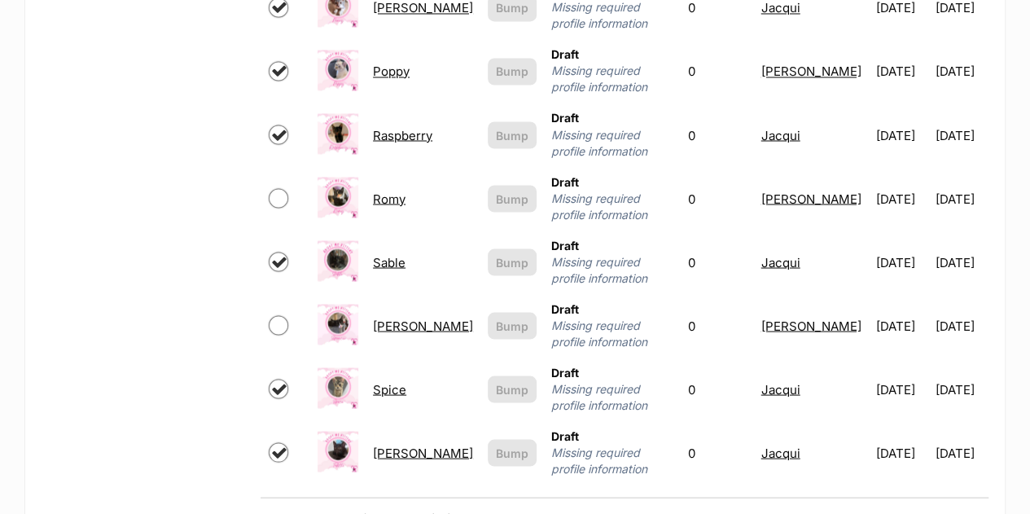
scroll to position [1422, 0]
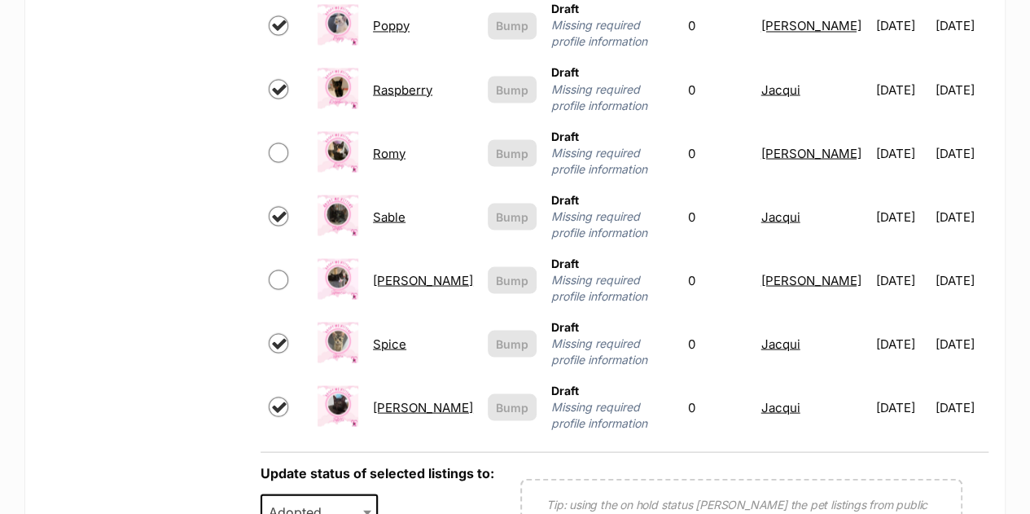
scroll to position [1487, 0]
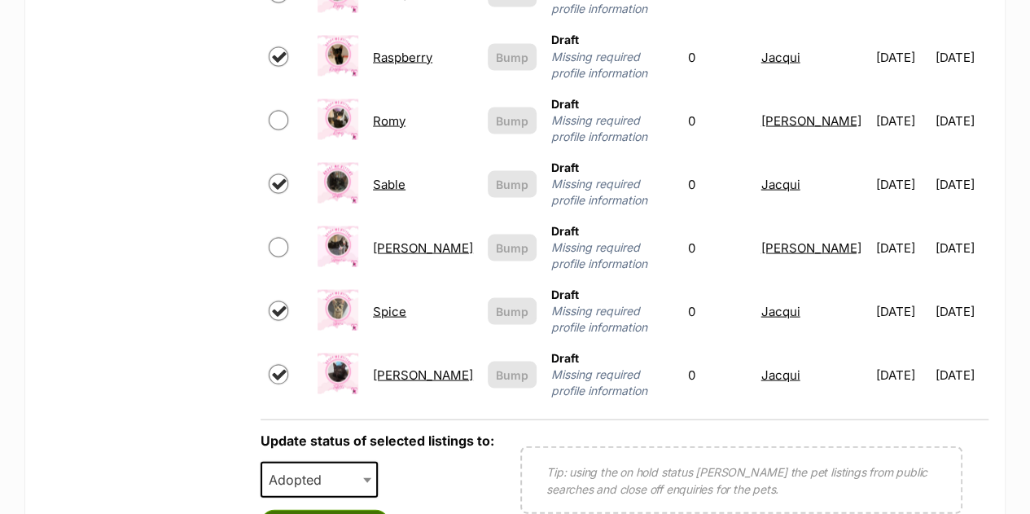
click at [292, 509] on button "Save status" at bounding box center [325, 523] width 129 height 28
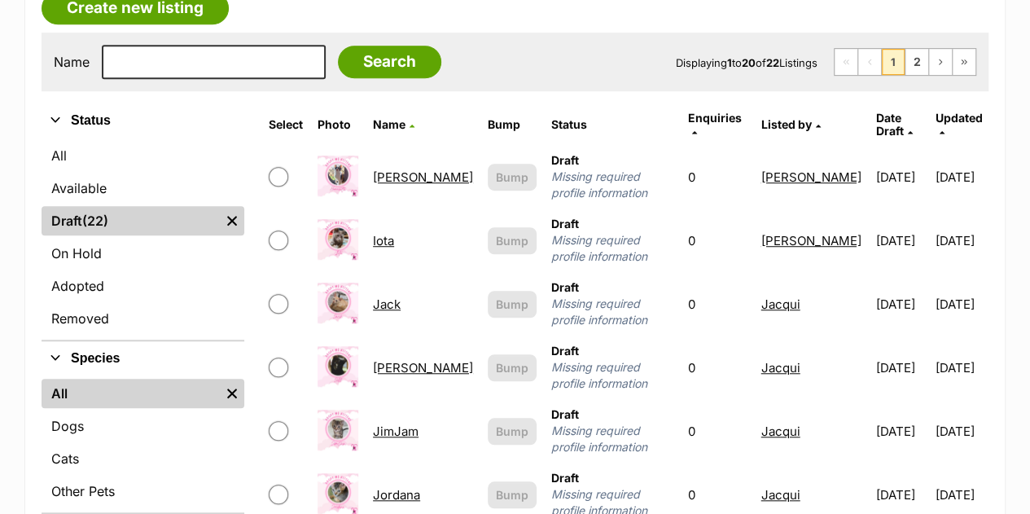
scroll to position [454, 0]
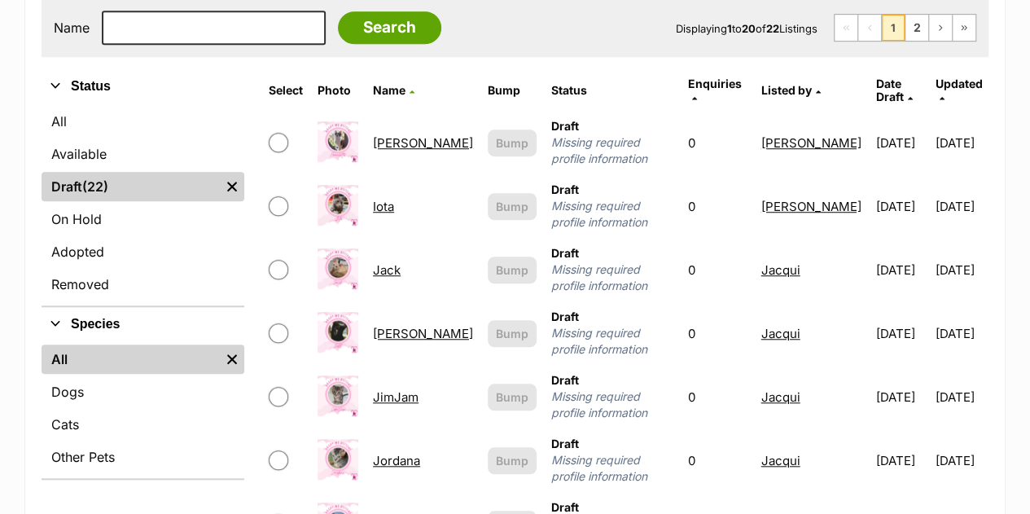
scroll to position [513, 0]
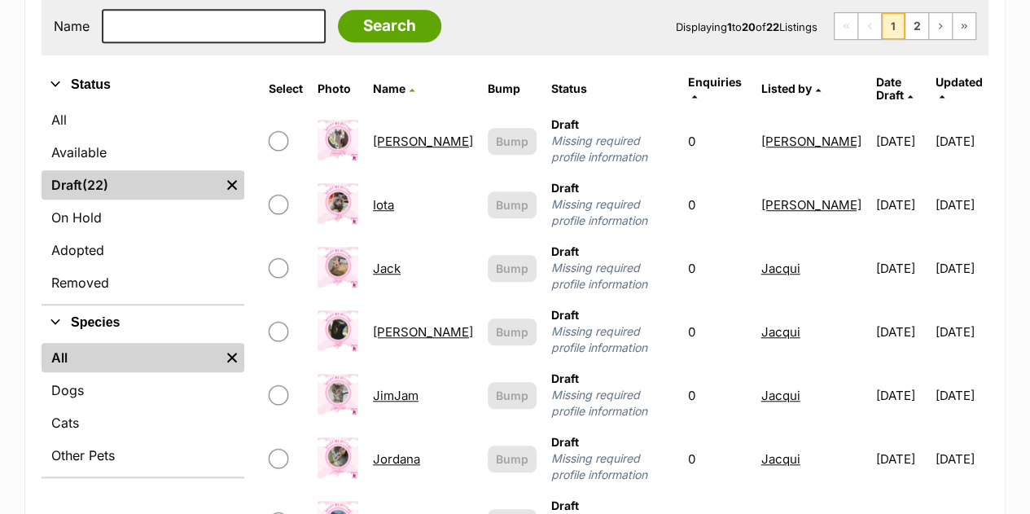
click at [280, 258] on input "checkbox" at bounding box center [279, 268] width 20 height 20
checkbox input "true"
click at [277, 322] on input "checkbox" at bounding box center [279, 332] width 20 height 20
checkbox input "true"
click at [277, 385] on input "checkbox" at bounding box center [279, 395] width 20 height 20
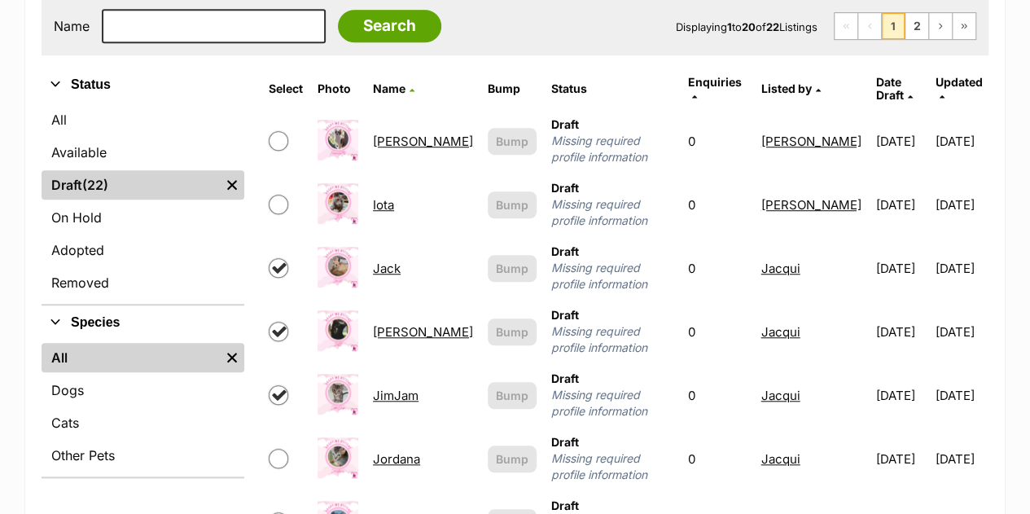
checkbox input "true"
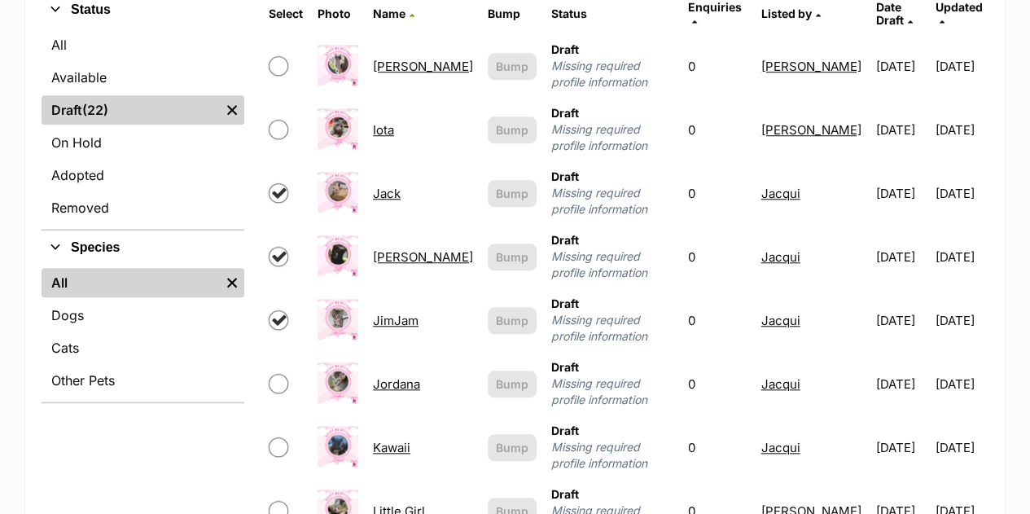
scroll to position [611, 0]
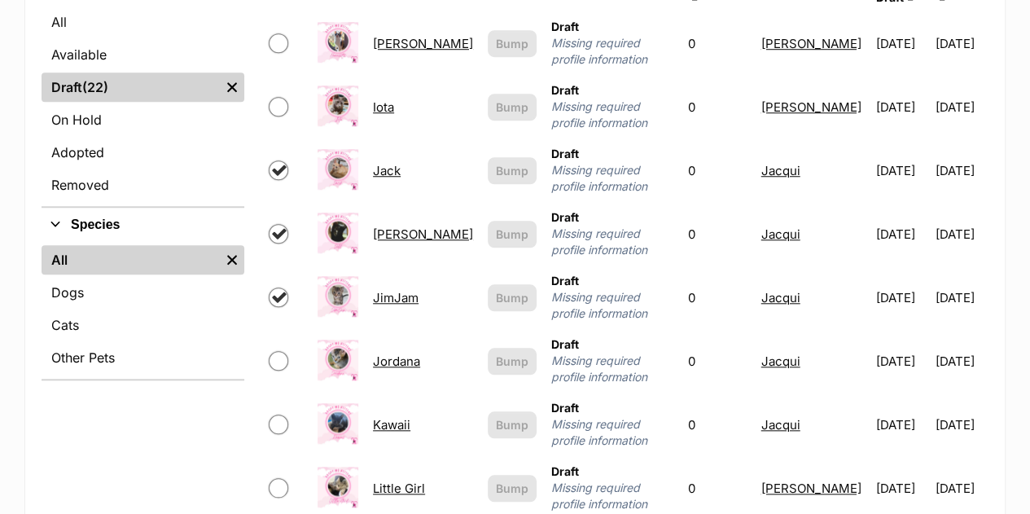
click at [286, 351] on input "checkbox" at bounding box center [279, 361] width 20 height 20
checkbox input "true"
click at [280, 414] on input "checkbox" at bounding box center [279, 424] width 20 height 20
checkbox input "true"
click at [284, 478] on input "checkbox" at bounding box center [279, 488] width 20 height 20
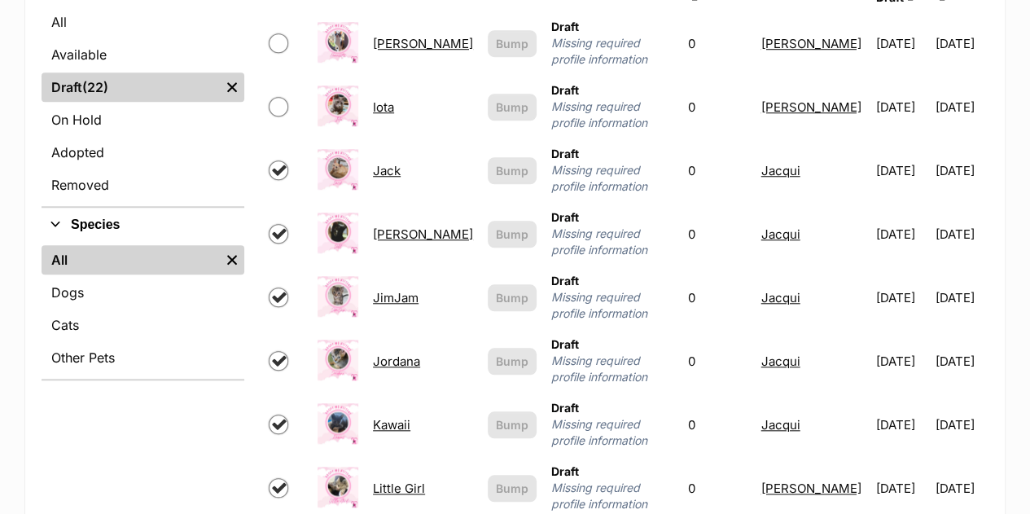
checkbox input "true"
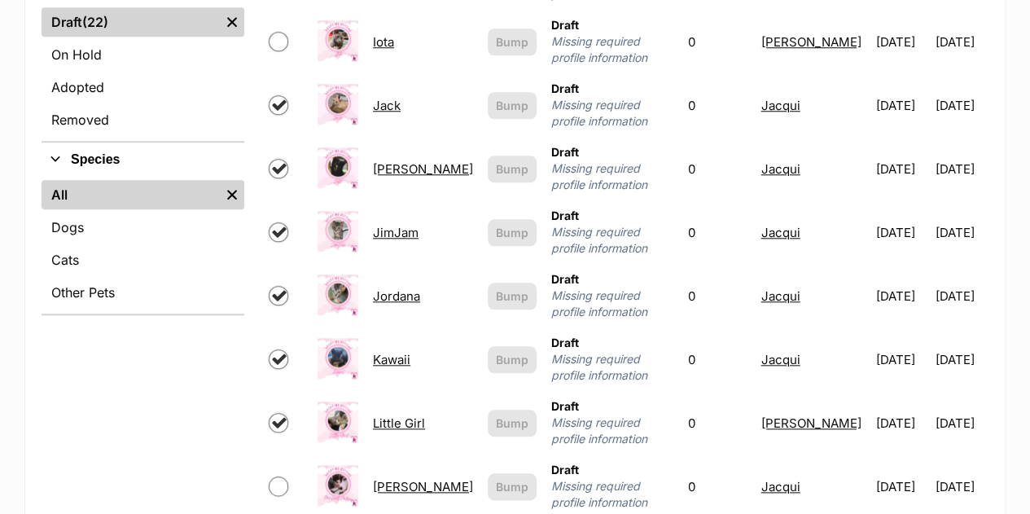
scroll to position [708, 0]
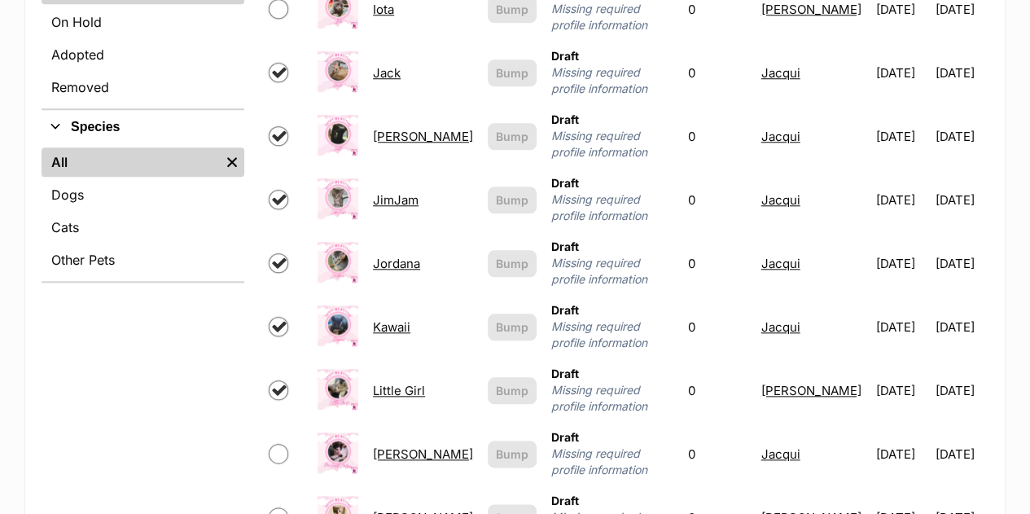
click at [274, 444] on span at bounding box center [286, 454] width 34 height 20
click at [278, 444] on input "checkbox" at bounding box center [279, 454] width 20 height 20
checkbox input "true"
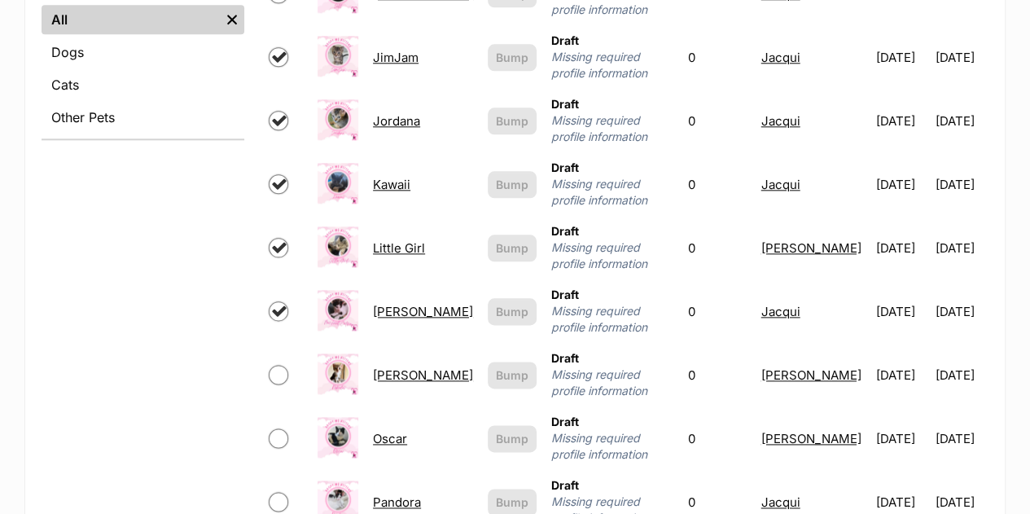
scroll to position [871, 0]
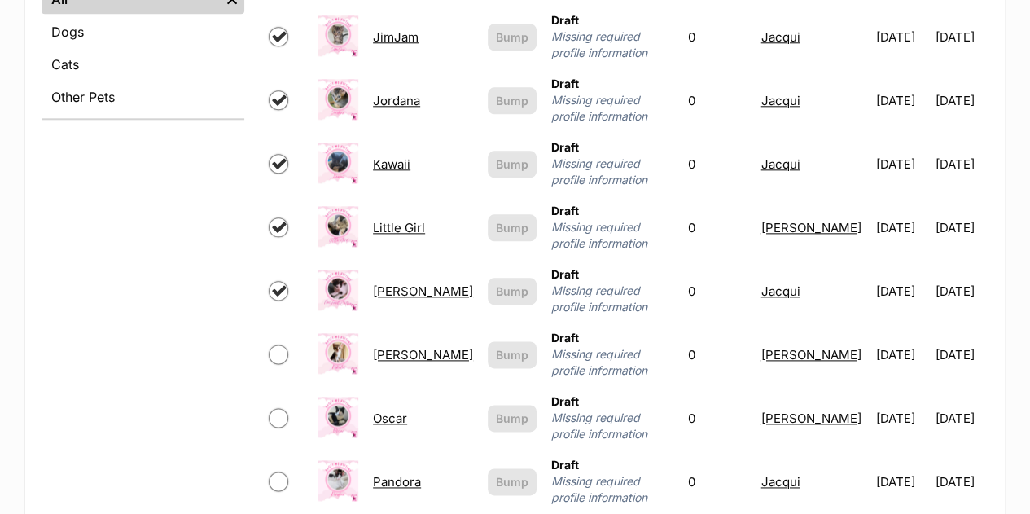
click at [280, 471] on input "checkbox" at bounding box center [279, 481] width 20 height 20
checkbox input "true"
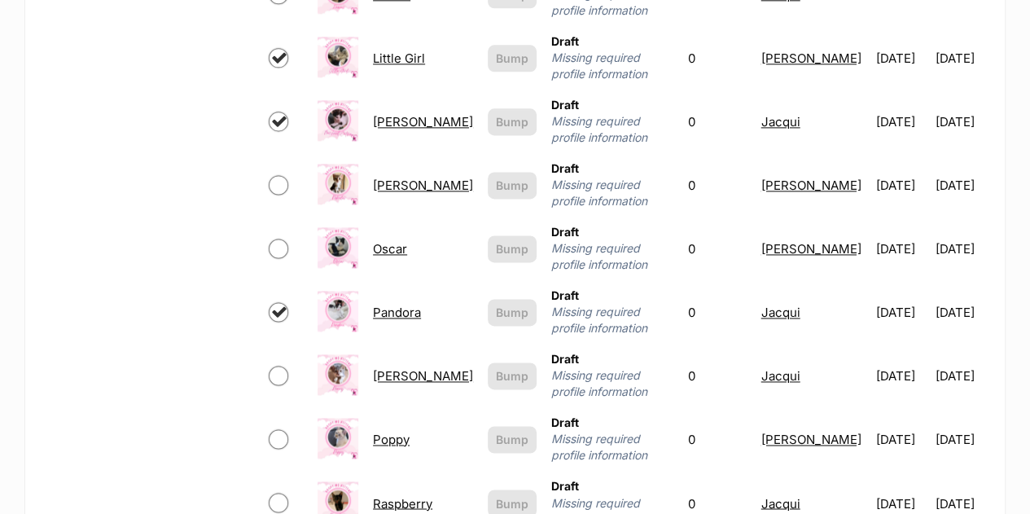
scroll to position [1067, 0]
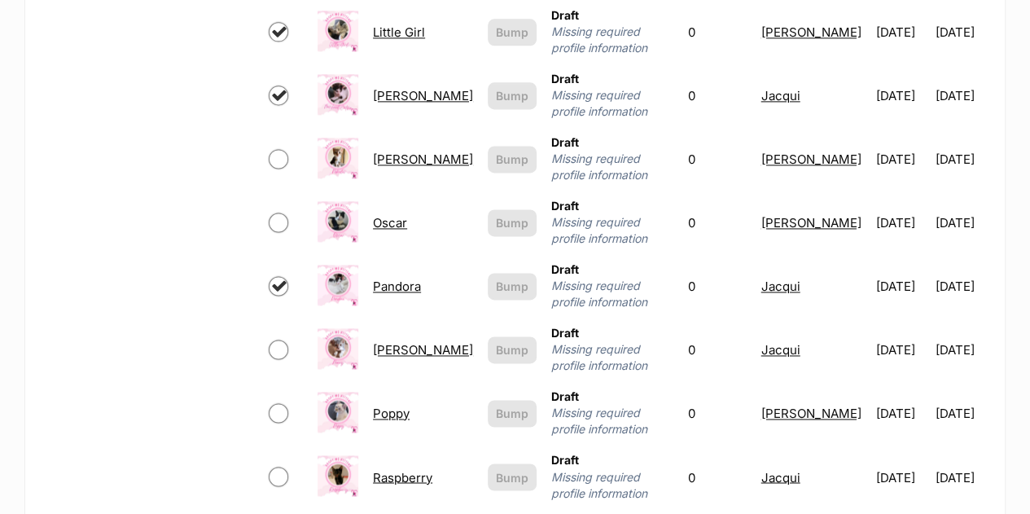
click at [278, 340] on input "checkbox" at bounding box center [279, 350] width 20 height 20
checkbox input "true"
click at [278, 403] on input "checkbox" at bounding box center [279, 413] width 20 height 20
checkbox input "true"
click at [278, 467] on input "checkbox" at bounding box center [279, 477] width 20 height 20
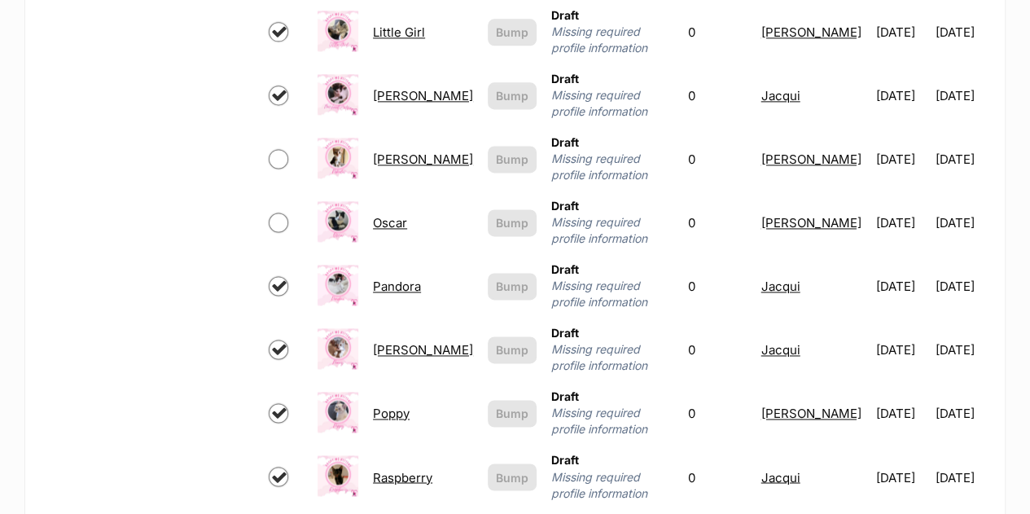
checkbox input "true"
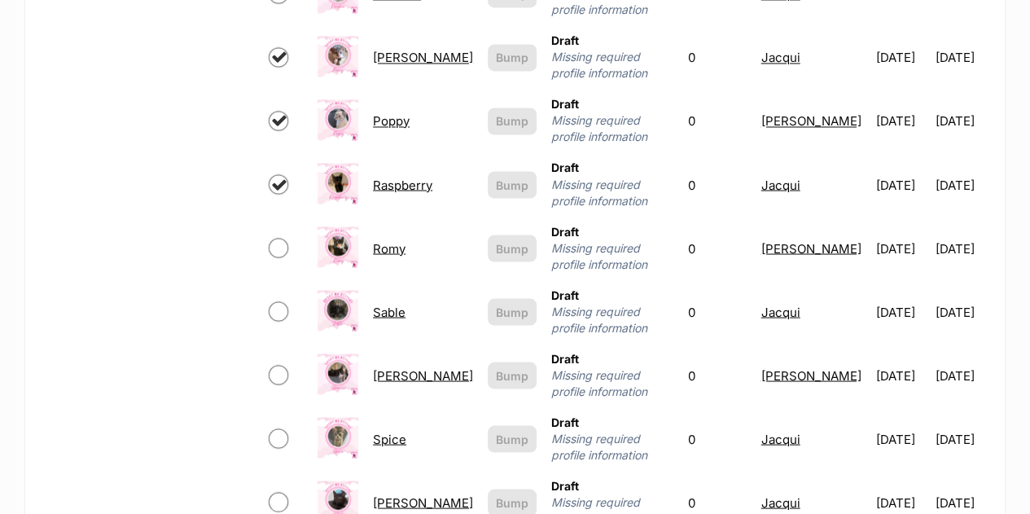
scroll to position [1360, 0]
click at [281, 300] on input "checkbox" at bounding box center [279, 310] width 20 height 20
checkbox input "true"
click at [279, 428] on input "checkbox" at bounding box center [279, 438] width 20 height 20
checkbox input "true"
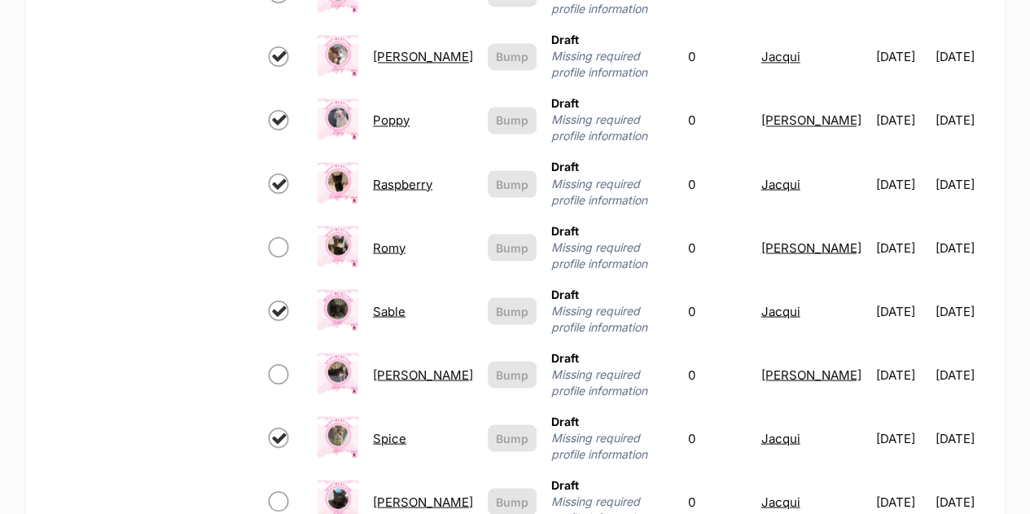
click at [278, 491] on input "checkbox" at bounding box center [279, 501] width 20 height 20
checkbox input "true"
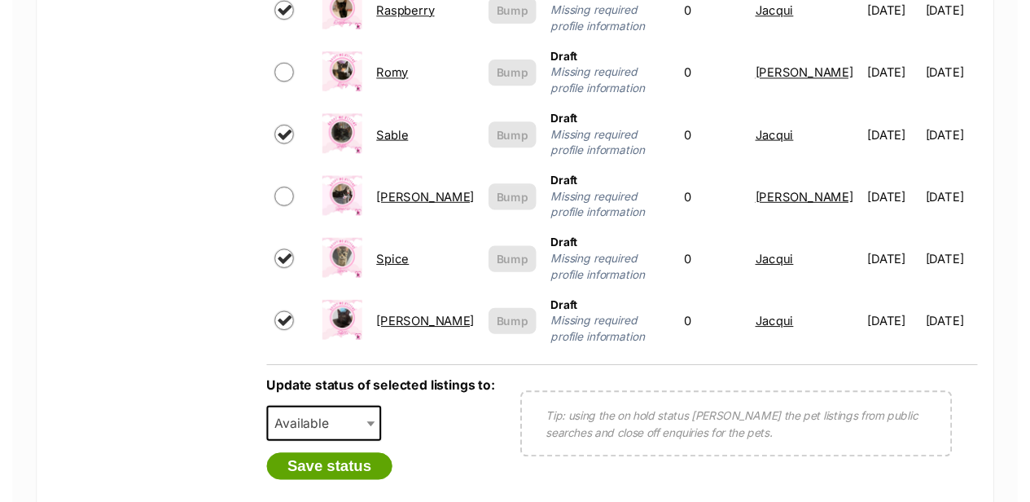
scroll to position [1555, 0]
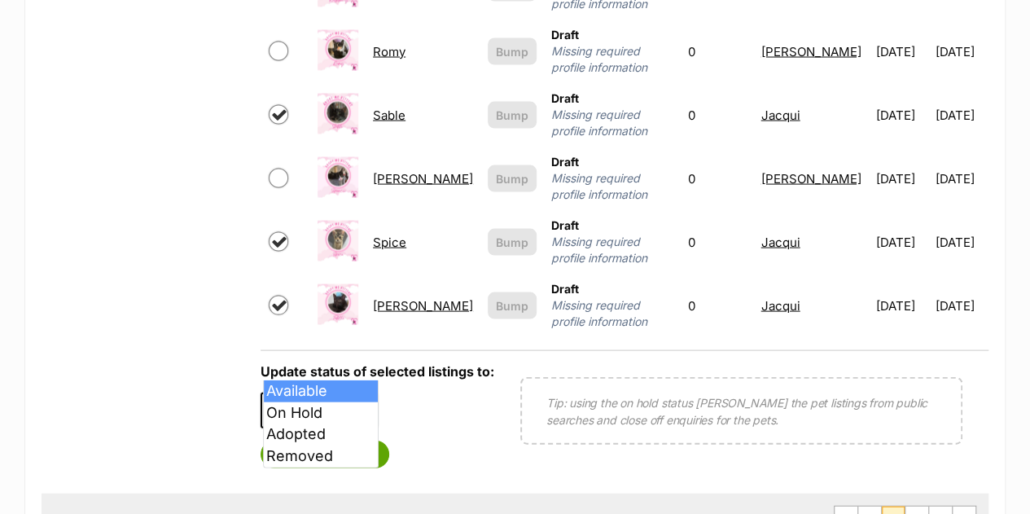
click at [292, 399] on span "Available" at bounding box center [301, 410] width 78 height 23
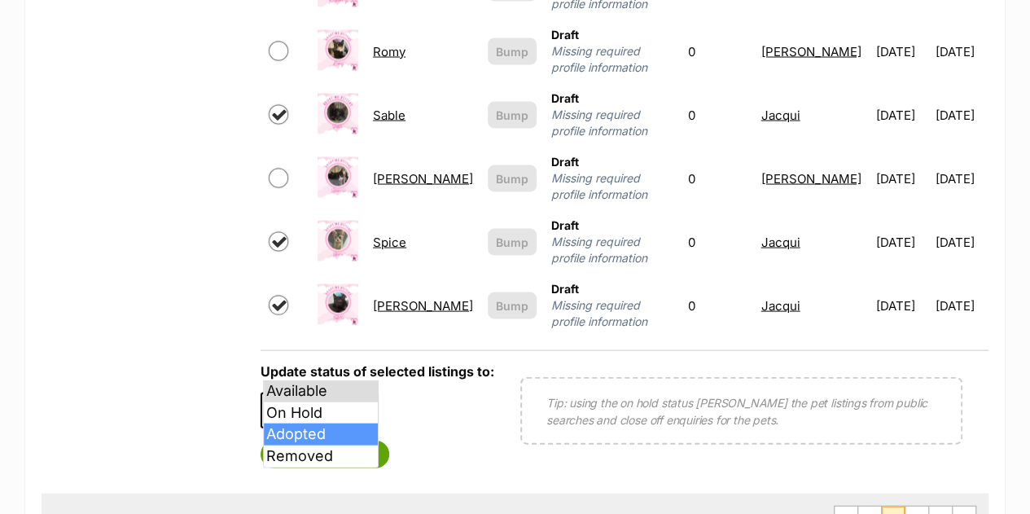
select select "rehomed"
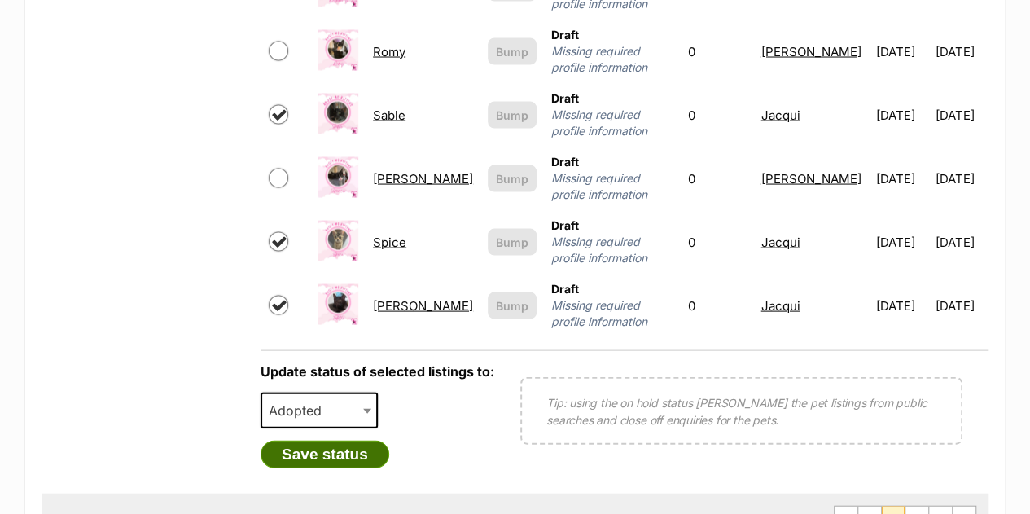
click at [324, 441] on button "Save status" at bounding box center [325, 455] width 129 height 28
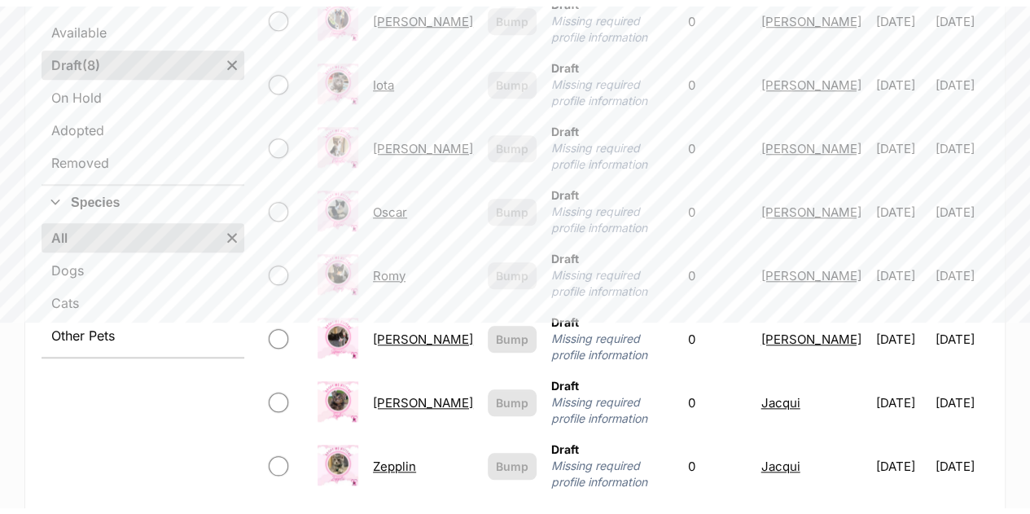
scroll to position [655, 0]
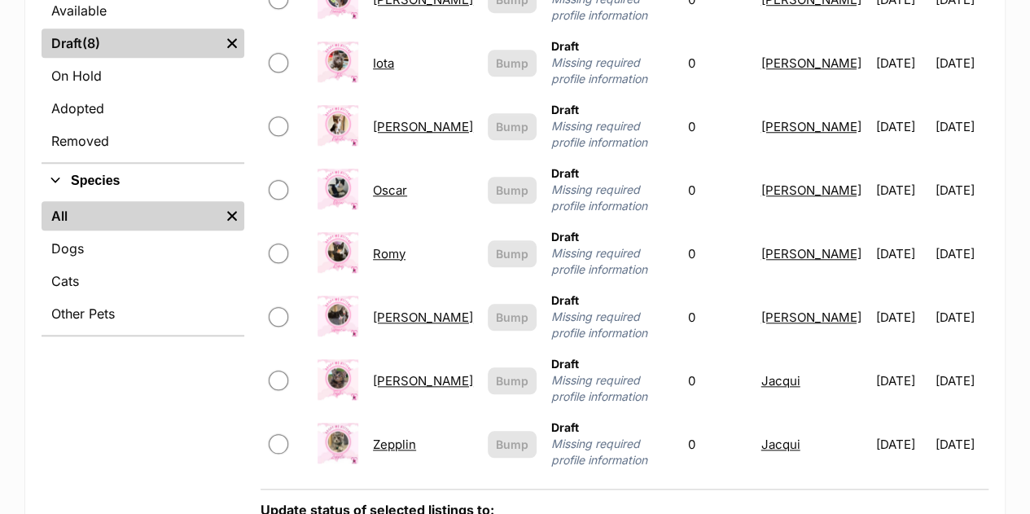
click at [288, 371] on input "checkbox" at bounding box center [279, 381] width 20 height 20
checkbox input "true"
click at [288, 434] on input "checkbox" at bounding box center [279, 444] width 20 height 20
checkbox input "true"
click at [223, 467] on div "Refine your search Status All Available Draft (8) Items Remove filter On Hold A…" at bounding box center [143, 278] width 203 height 705
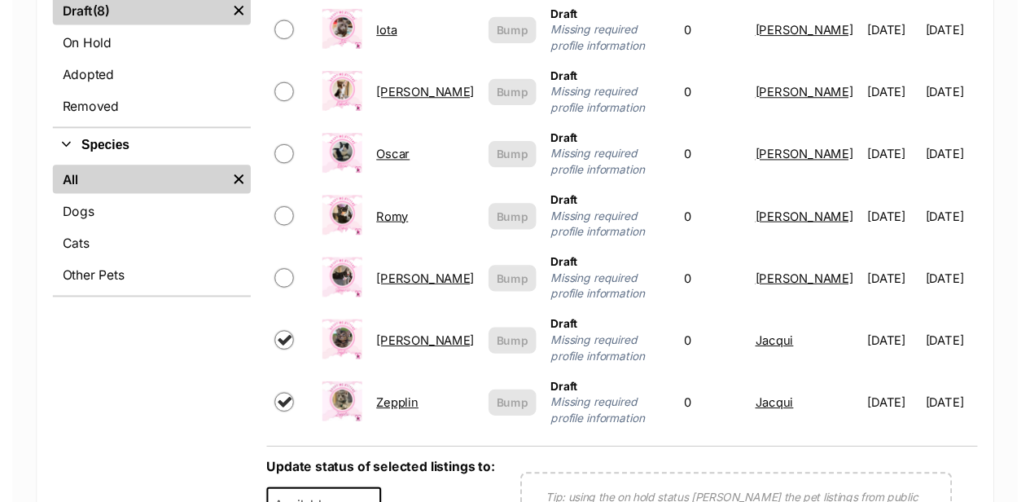
scroll to position [720, 0]
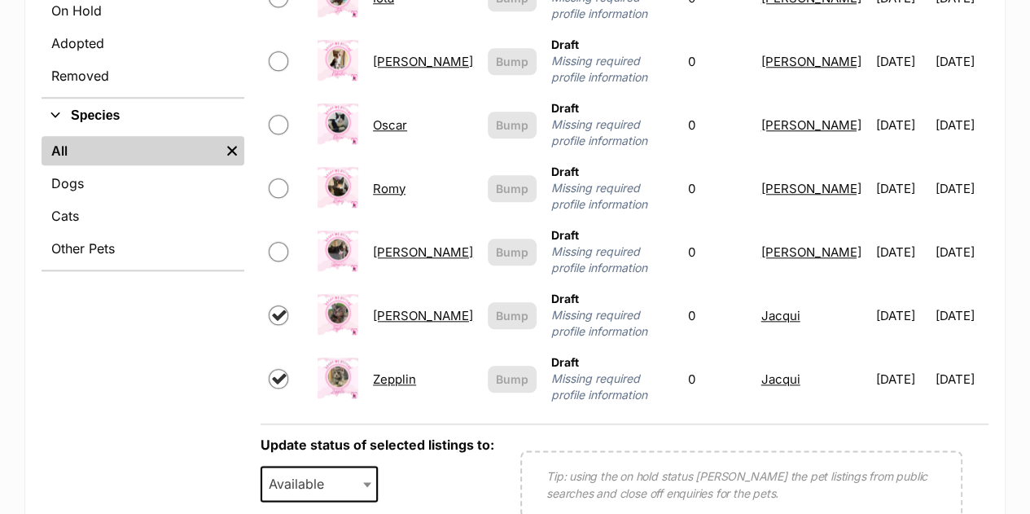
click at [308, 472] on span "Available" at bounding box center [301, 483] width 78 height 23
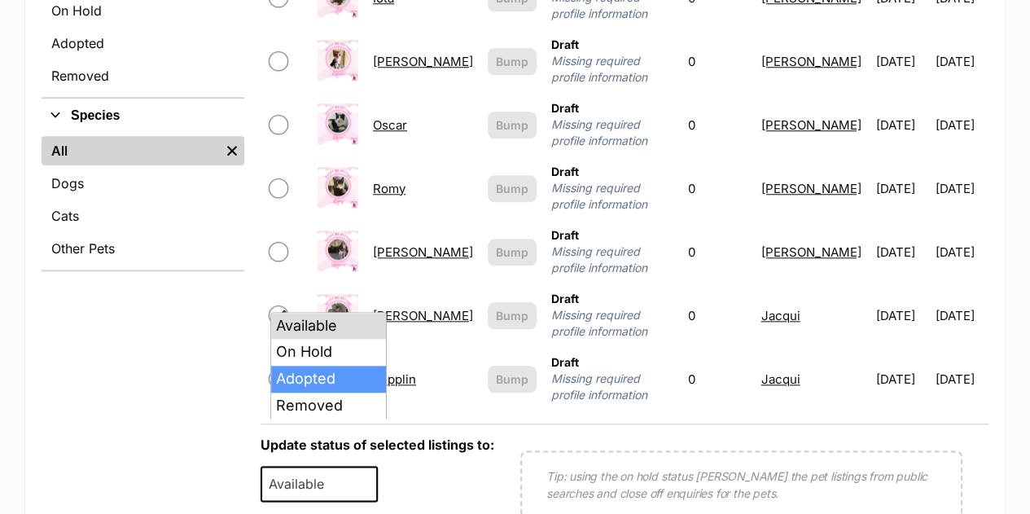
select select "rehomed"
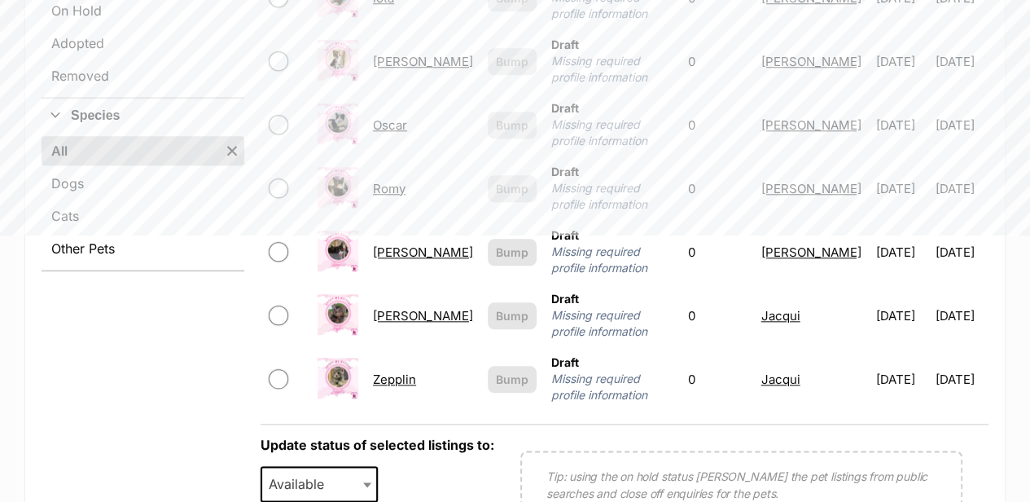
click at [288, 305] on input "checkbox" at bounding box center [279, 315] width 20 height 20
checkbox input "true"
click at [288, 369] on input "checkbox" at bounding box center [279, 379] width 20 height 20
checkbox input "true"
click at [315, 472] on span "Available" at bounding box center [301, 483] width 78 height 23
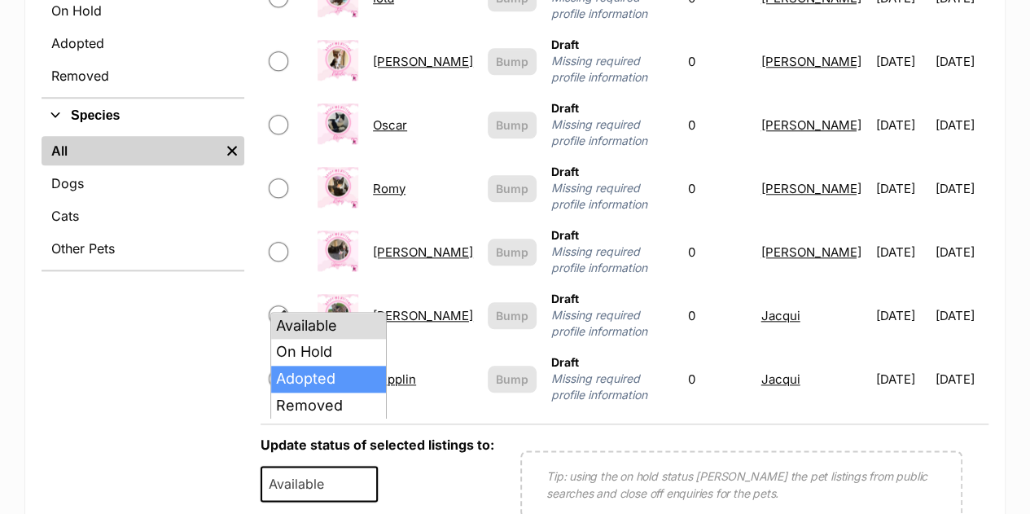
select select "rehomed"
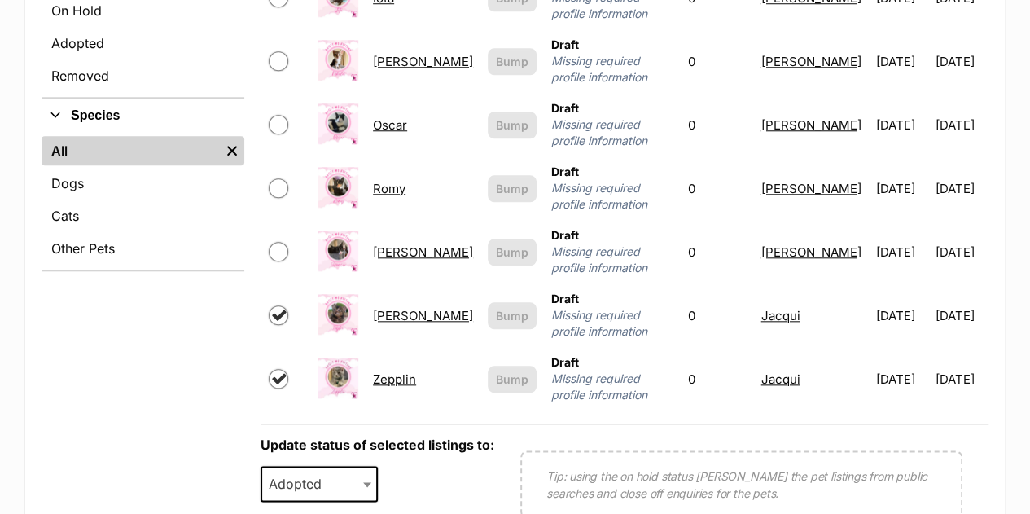
click at [288, 305] on input "checkbox" at bounding box center [279, 315] width 20 height 20
checkbox input "true"
click at [288, 369] on input "checkbox" at bounding box center [279, 379] width 20 height 20
checkbox input "true"
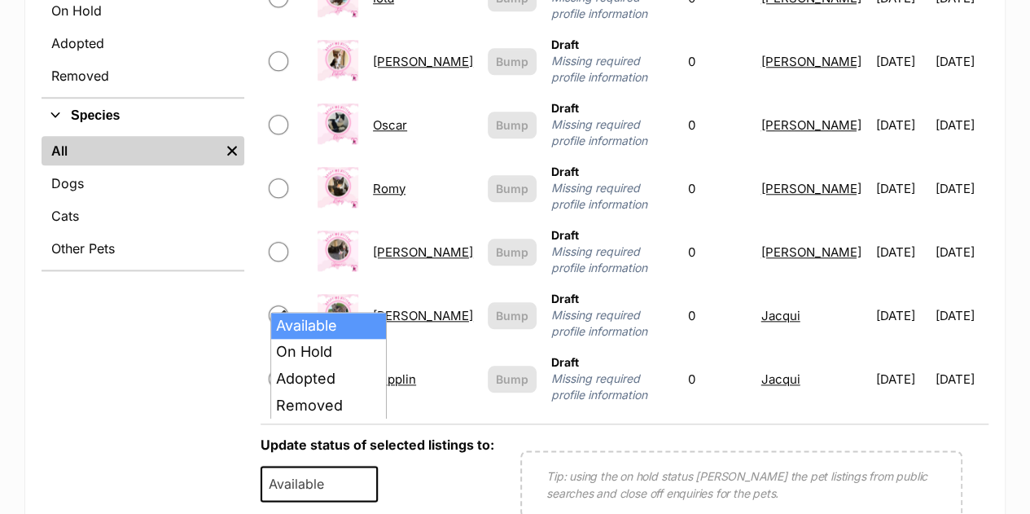
click at [305, 472] on span "Available" at bounding box center [301, 483] width 78 height 23
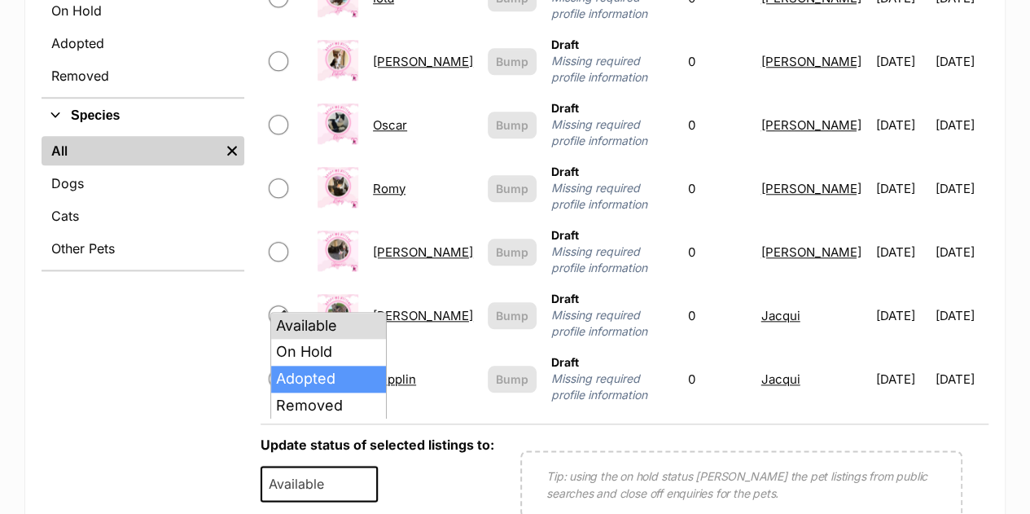
select select "rehomed"
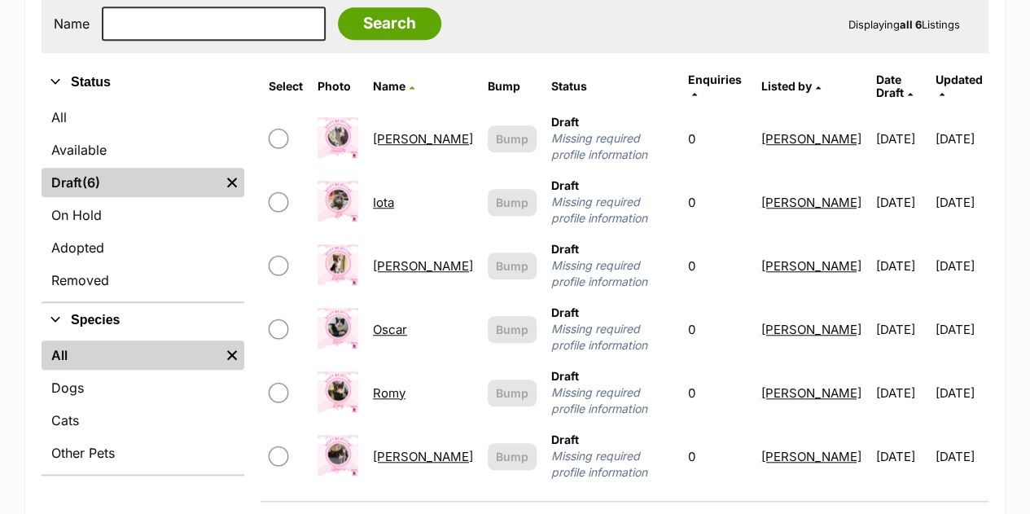
scroll to position [514, 0]
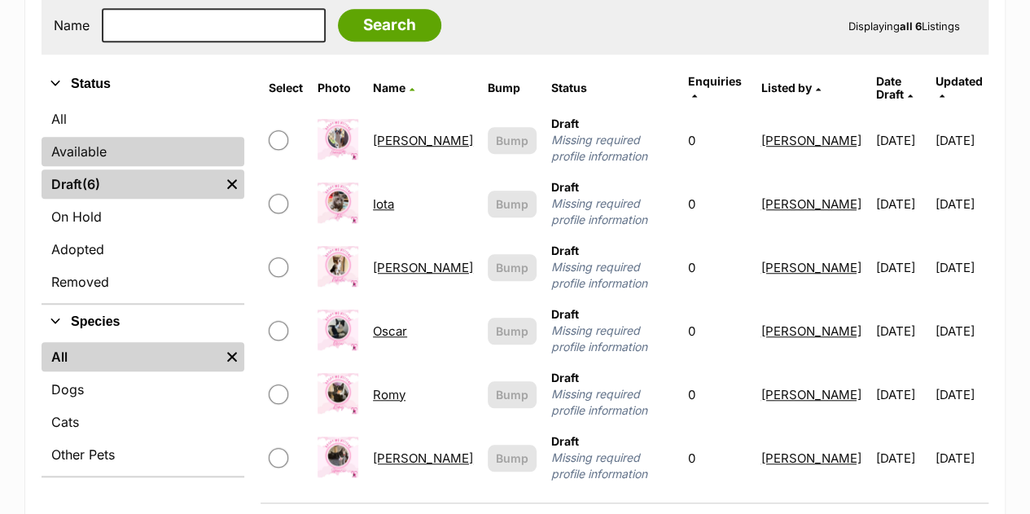
click at [129, 137] on link "Available" at bounding box center [143, 151] width 203 height 29
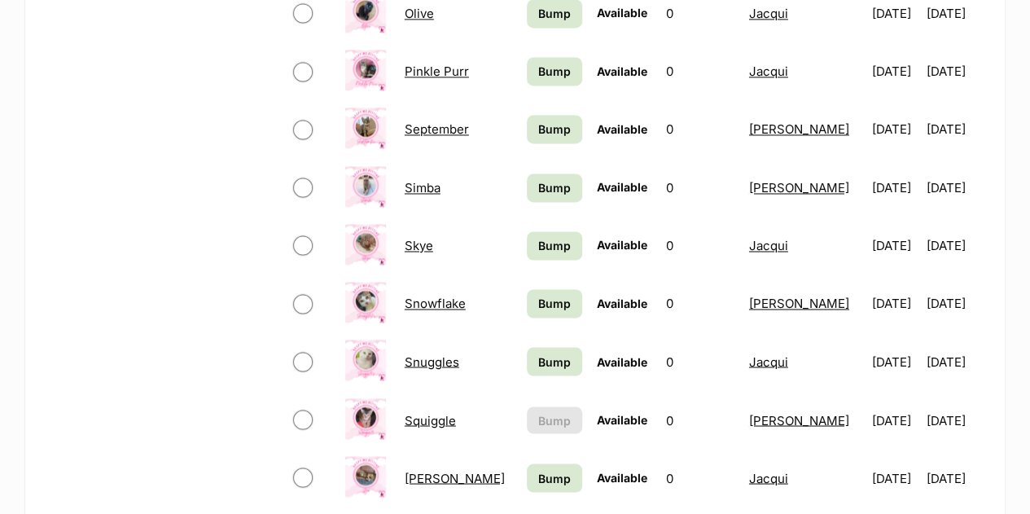
scroll to position [1238, 0]
